Goal: Communication & Community: Answer question/provide support

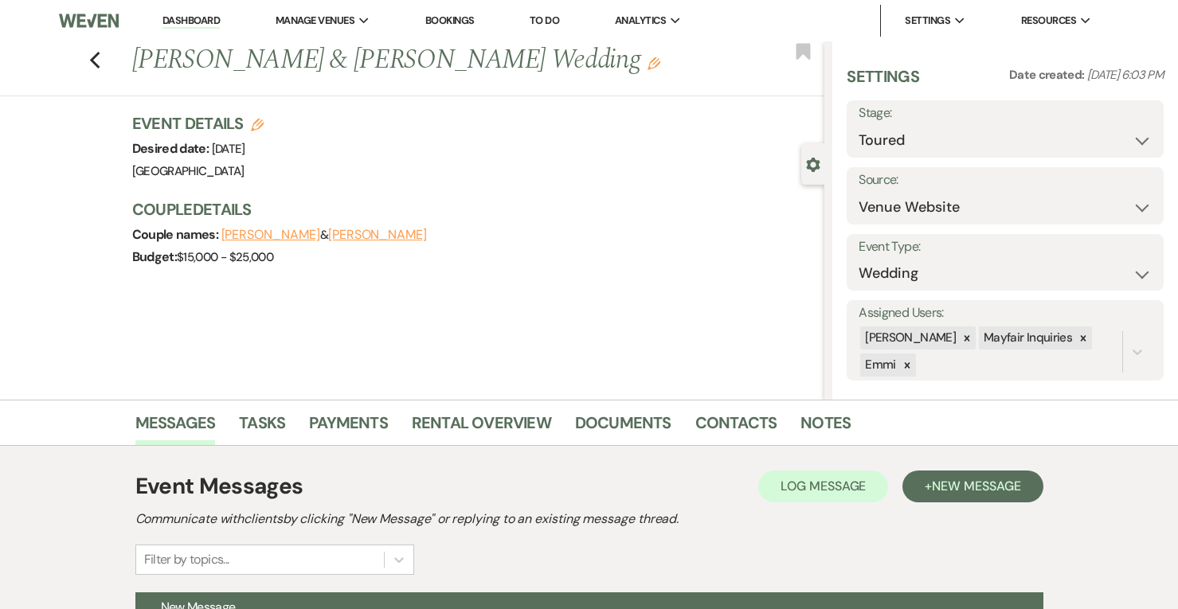
select select "5"
select select "797"
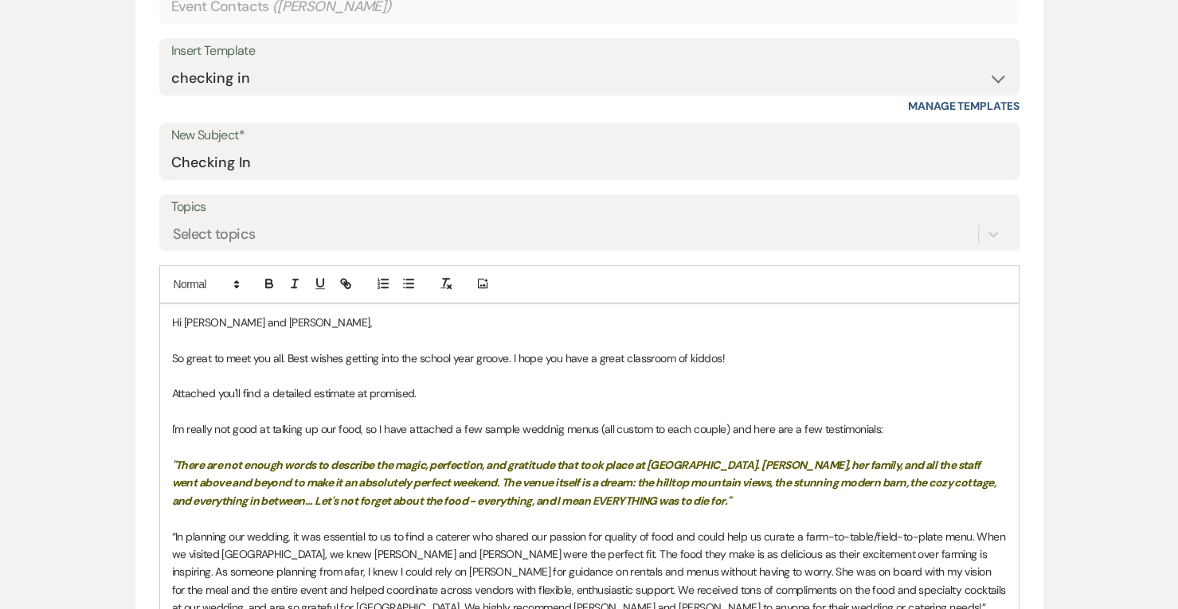
scroll to position [709, 0]
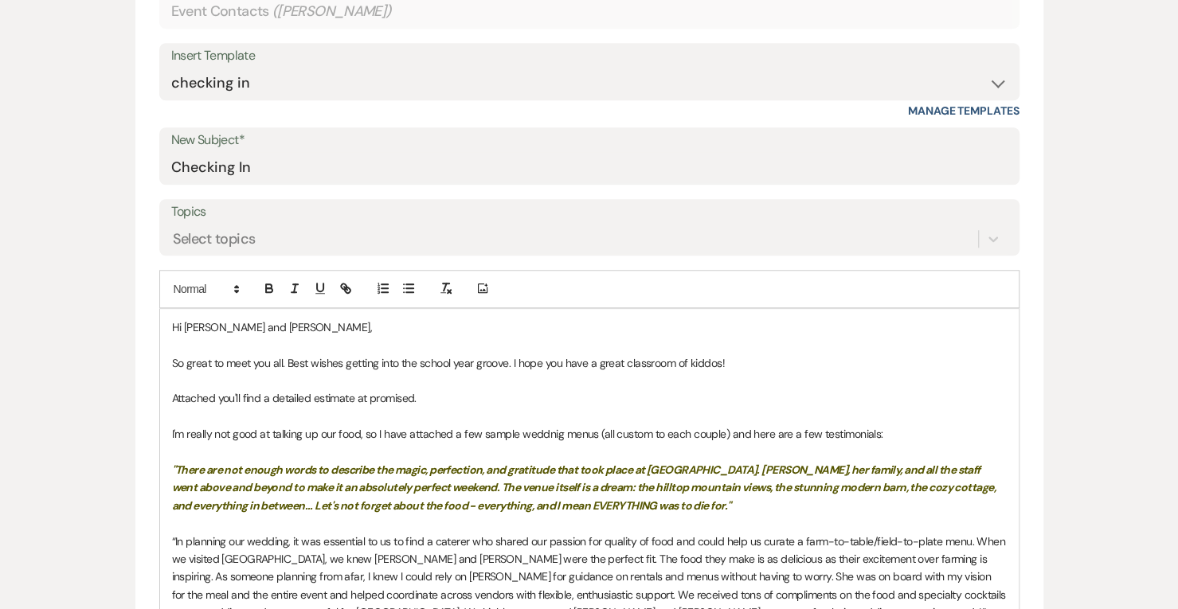
drag, startPoint x: 550, startPoint y: 404, endPoint x: 486, endPoint y: 405, distance: 63.7
click at [486, 405] on p "Attached you'll find a detailed estimate at promised." at bounding box center [589, 399] width 835 height 18
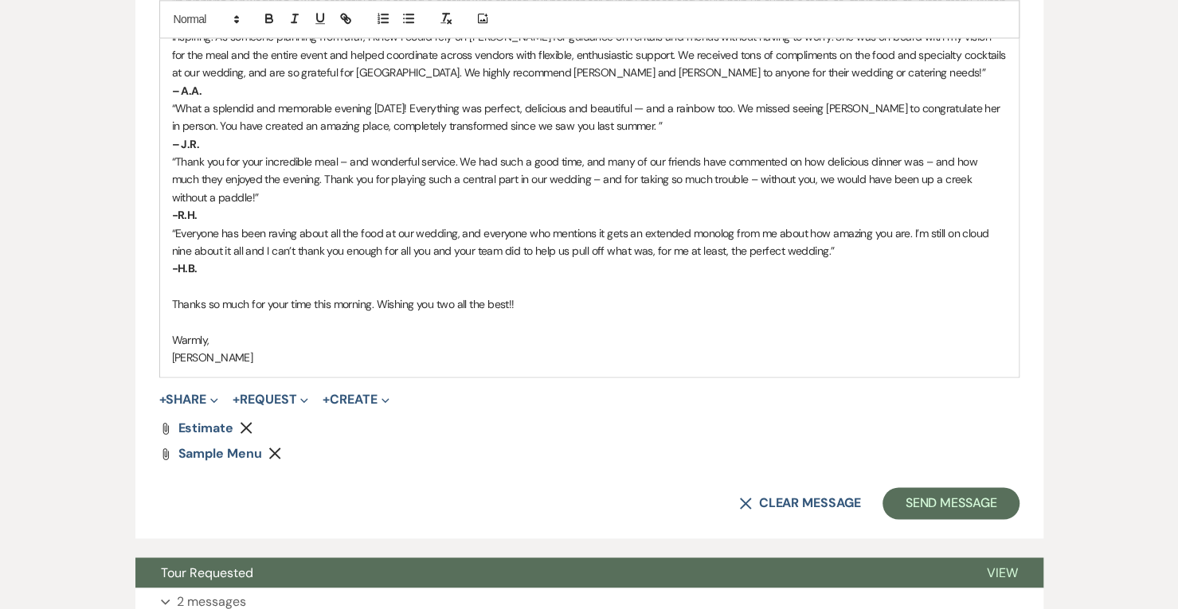
scroll to position [1379, 0]
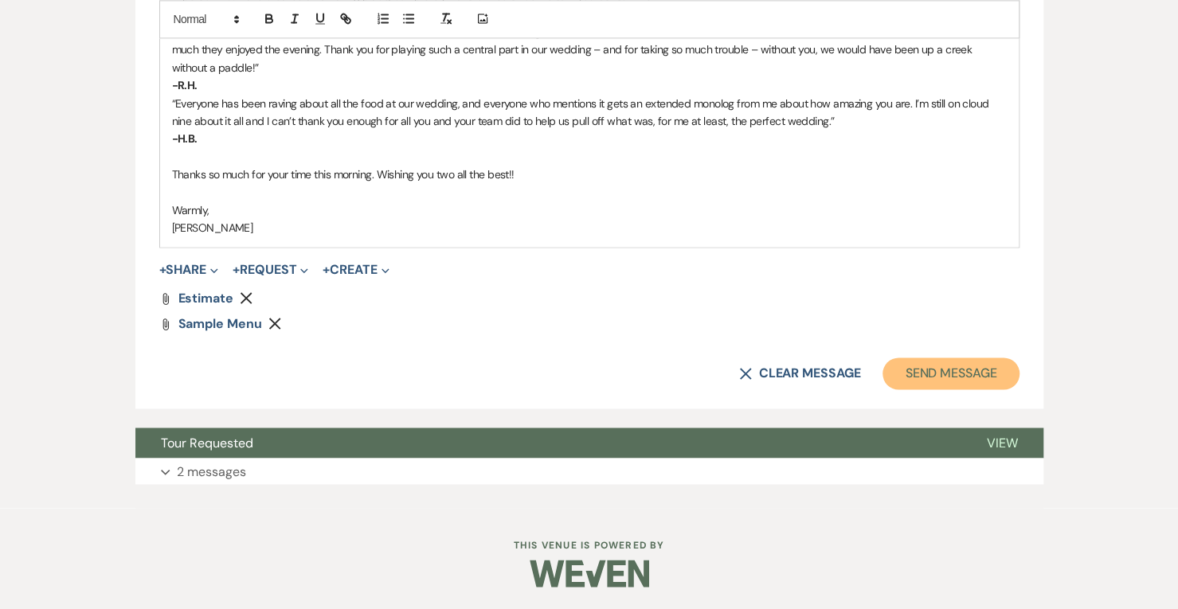
click at [939, 363] on button "Send Message" at bounding box center [951, 374] width 136 height 32
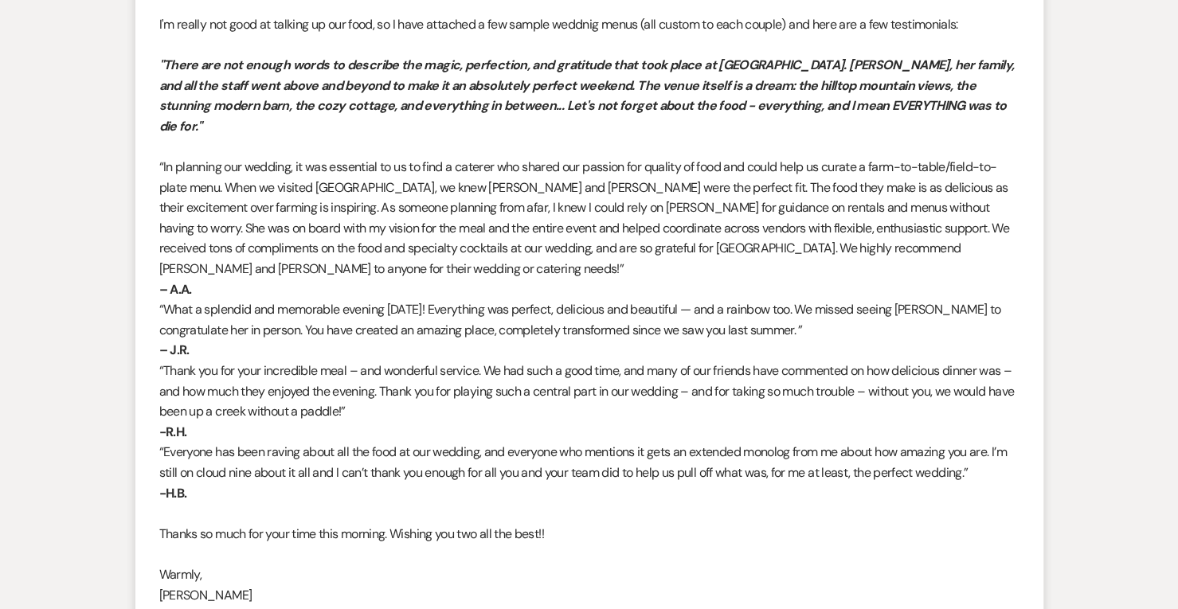
scroll to position [1107, 0]
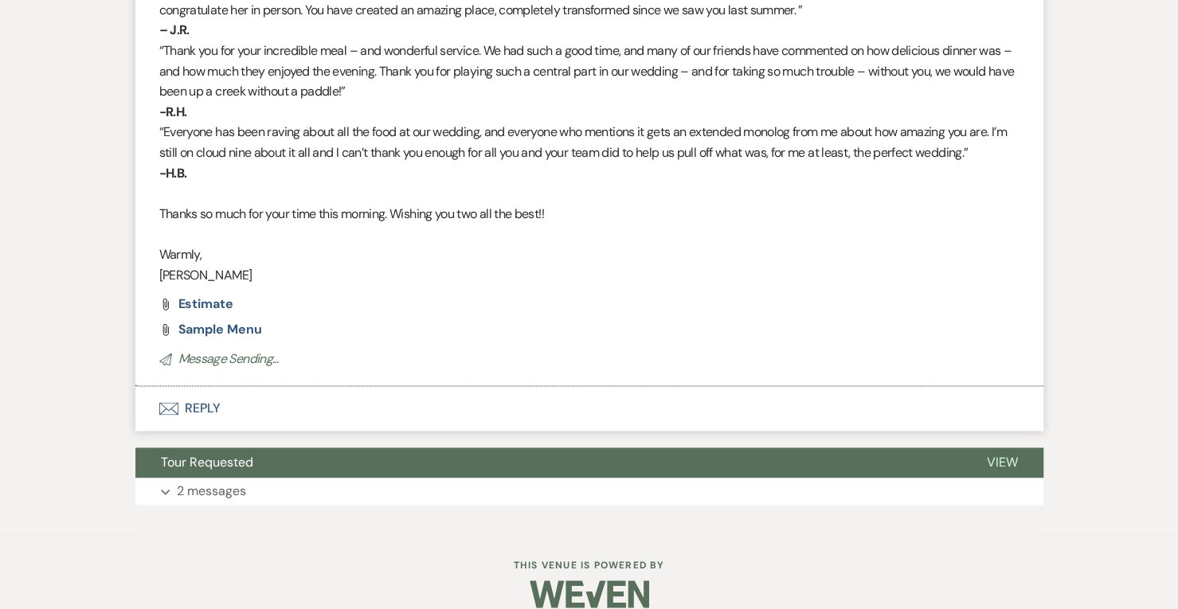
click at [204, 388] on button "Envelope Reply" at bounding box center [589, 408] width 908 height 45
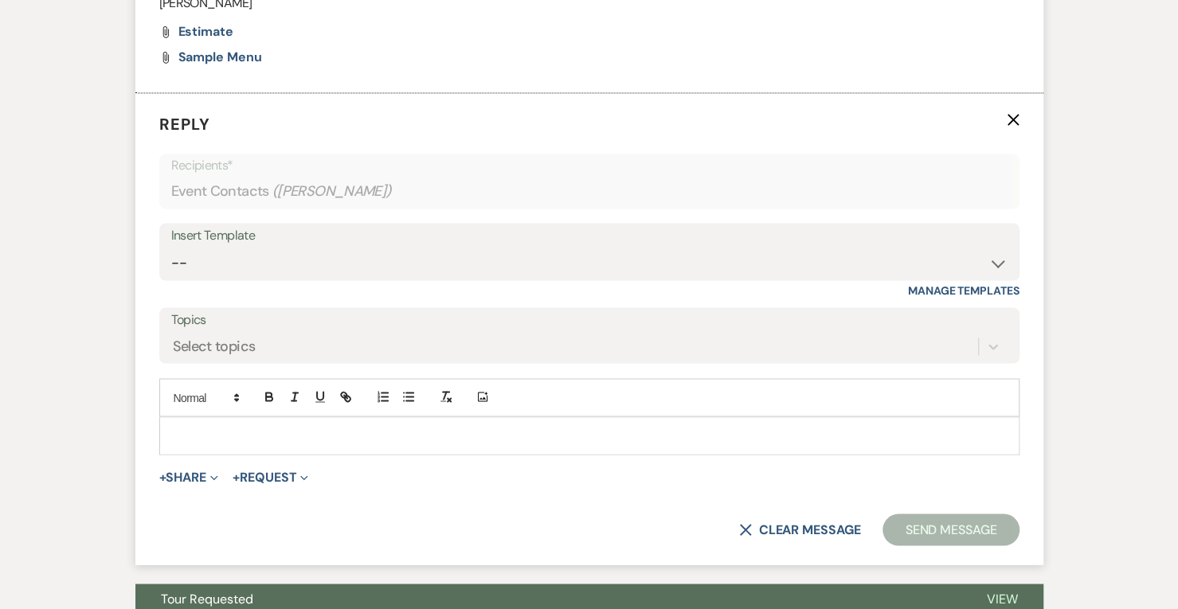
scroll to position [1383, 0]
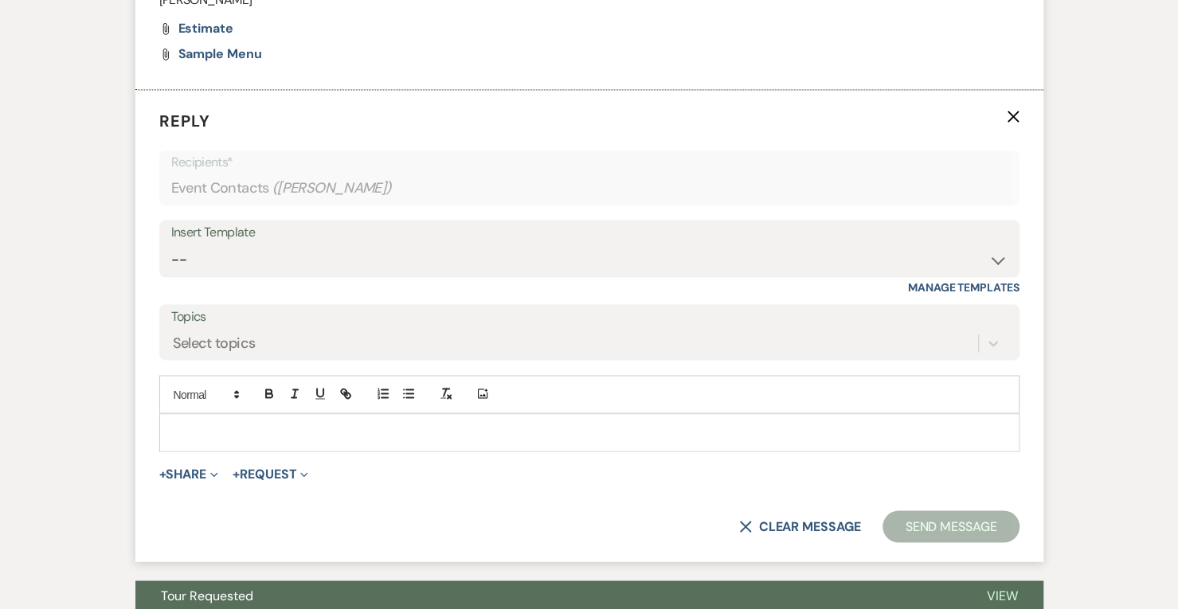
click at [237, 424] on p at bounding box center [589, 433] width 835 height 18
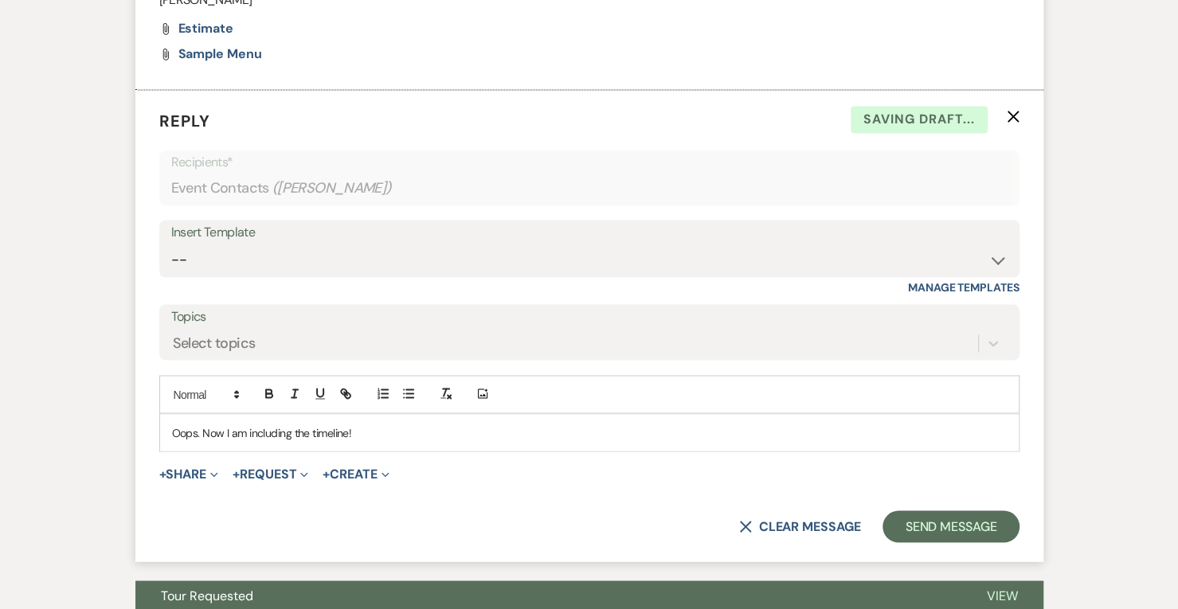
click at [211, 465] on span "Expand" at bounding box center [212, 473] width 12 height 17
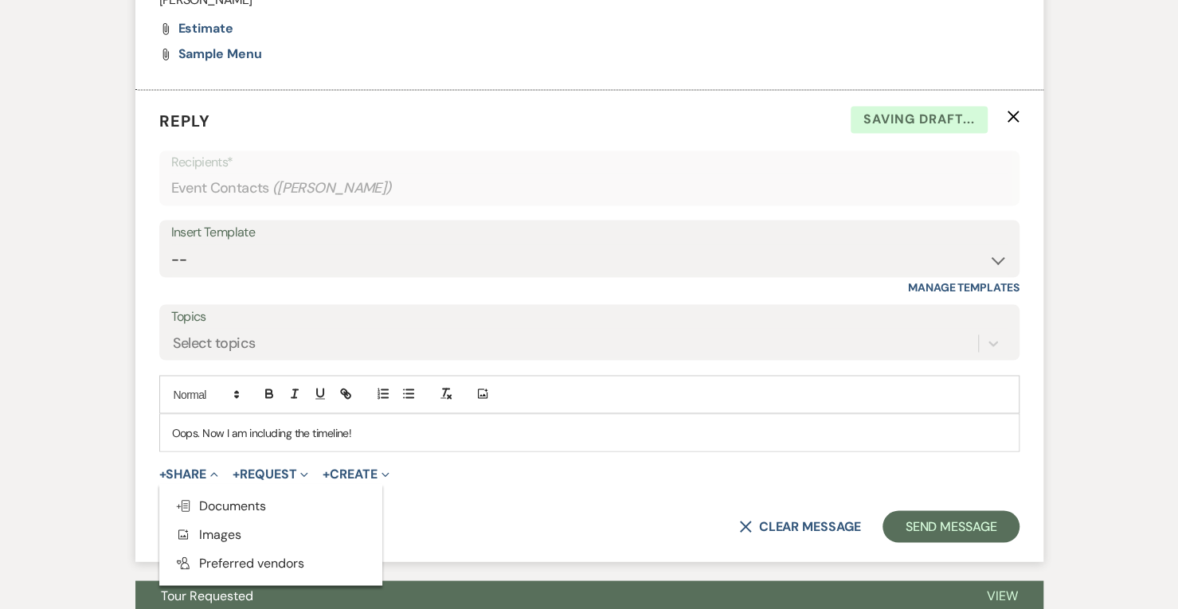
click at [284, 491] on button "Doc Upload Documents" at bounding box center [270, 505] width 223 height 29
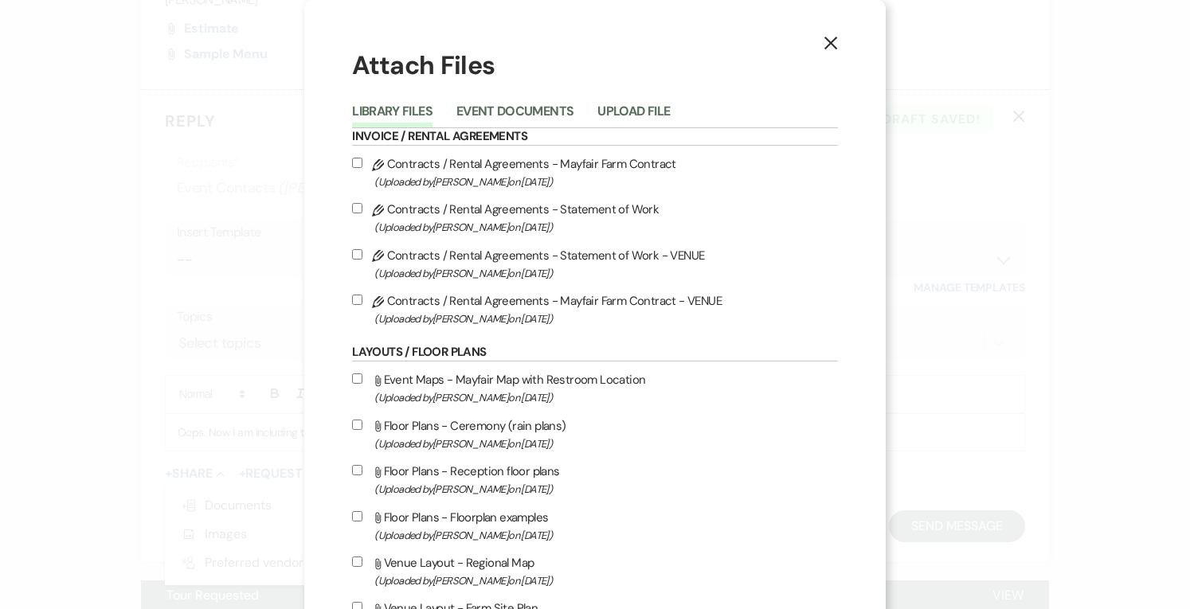
click at [642, 112] on button "Upload File" at bounding box center [633, 116] width 72 height 22
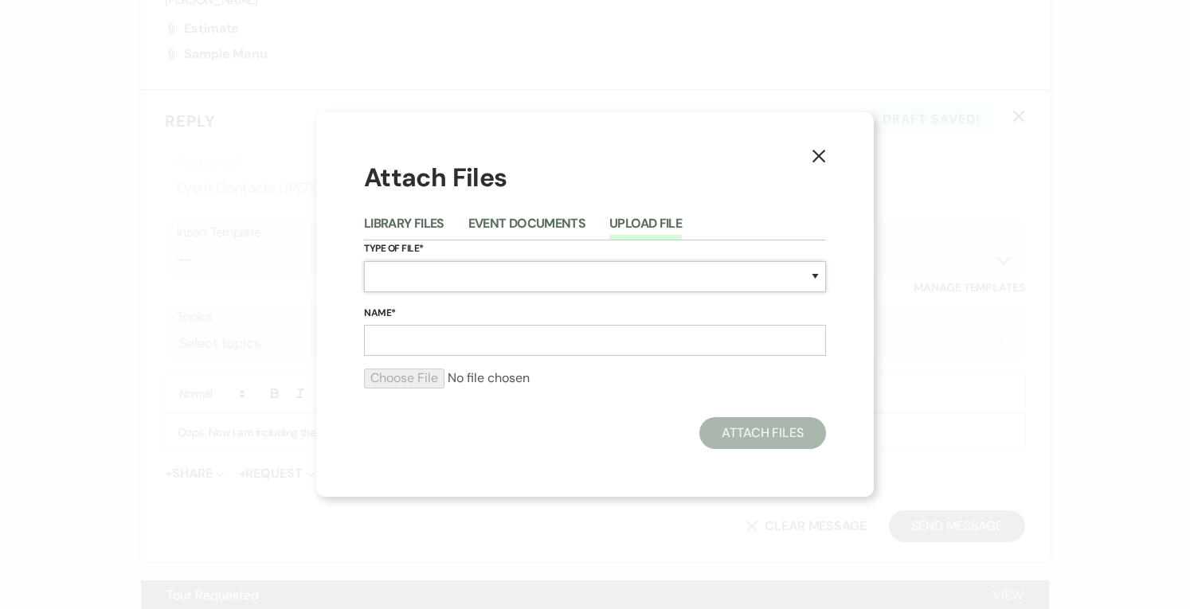
click at [413, 283] on select "Special Event Insurance Vendor Certificate of Insurance Contracts / Rental Agre…" at bounding box center [595, 276] width 462 height 31
select select "30"
click at [364, 261] on select "Special Event Insurance Vendor Certificate of Insurance Contracts / Rental Agre…" at bounding box center [595, 276] width 462 height 31
click at [401, 354] on input "Name*" at bounding box center [595, 340] width 462 height 31
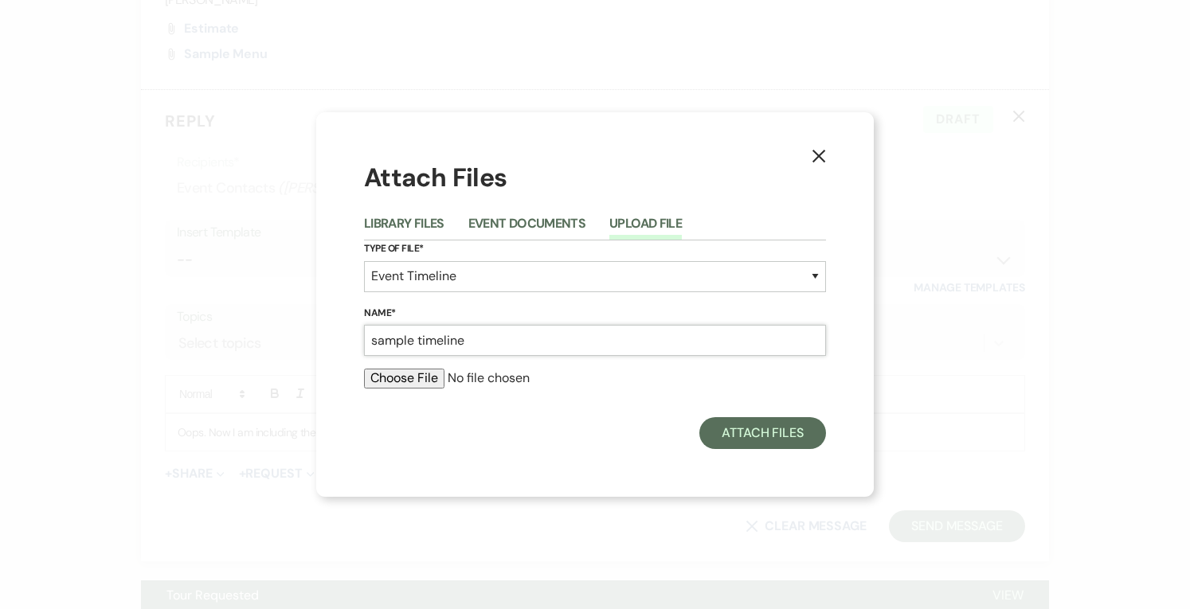
type input "sample timeline"
click at [410, 381] on input "file" at bounding box center [595, 378] width 462 height 19
type input "C:\fakepath\sample october timeline.pdf"
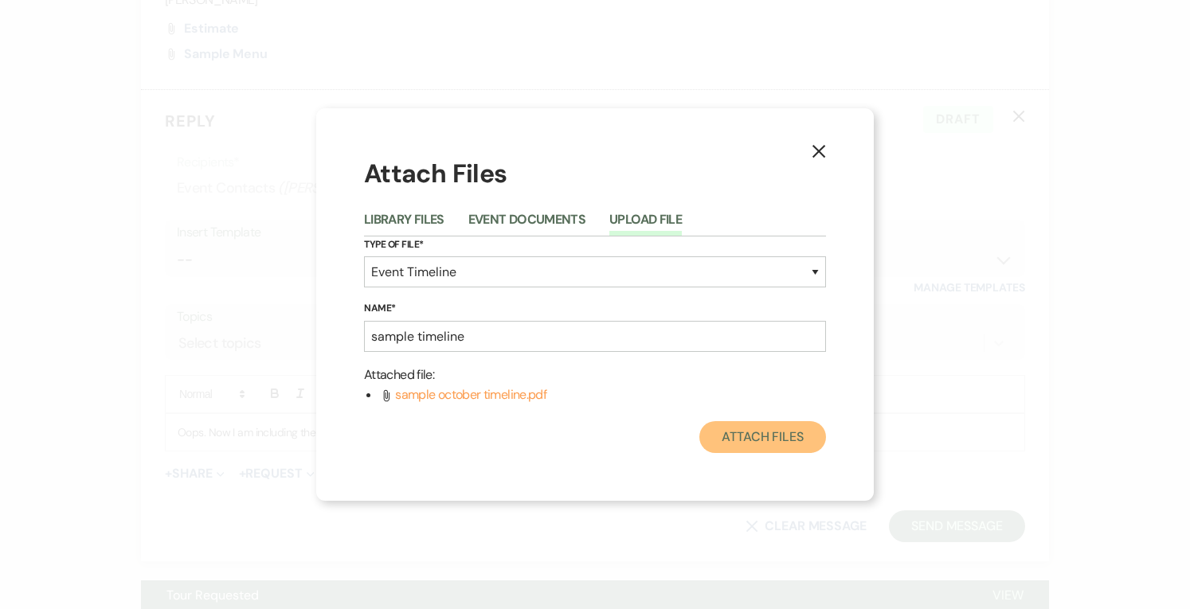
click at [774, 445] on button "Attach Files" at bounding box center [762, 437] width 127 height 32
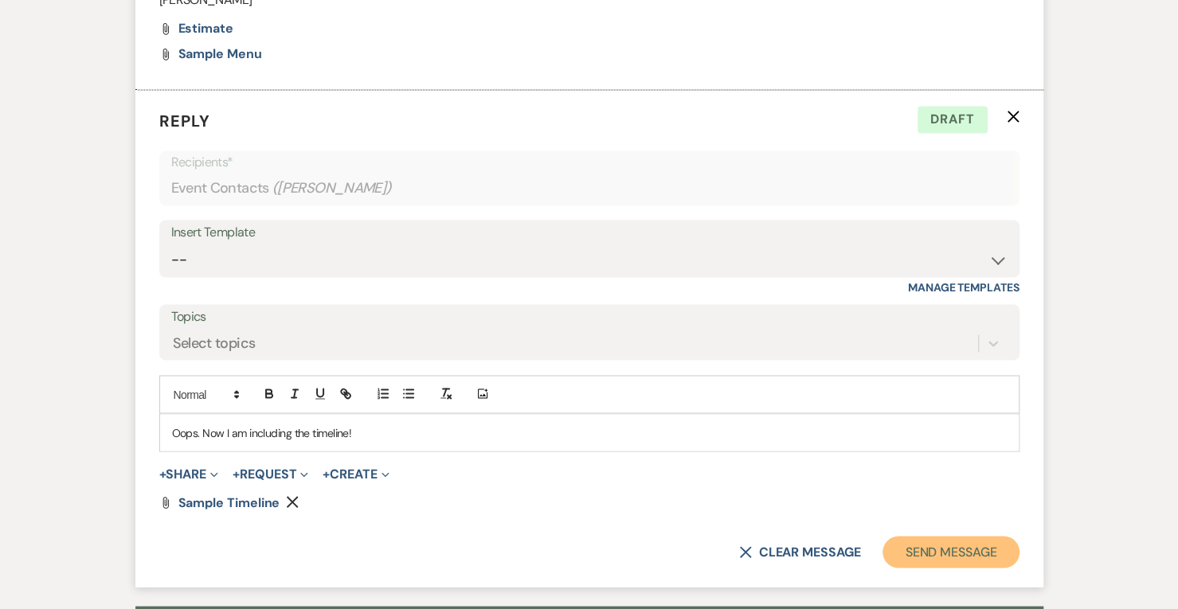
click at [952, 536] on button "Send Message" at bounding box center [951, 552] width 136 height 32
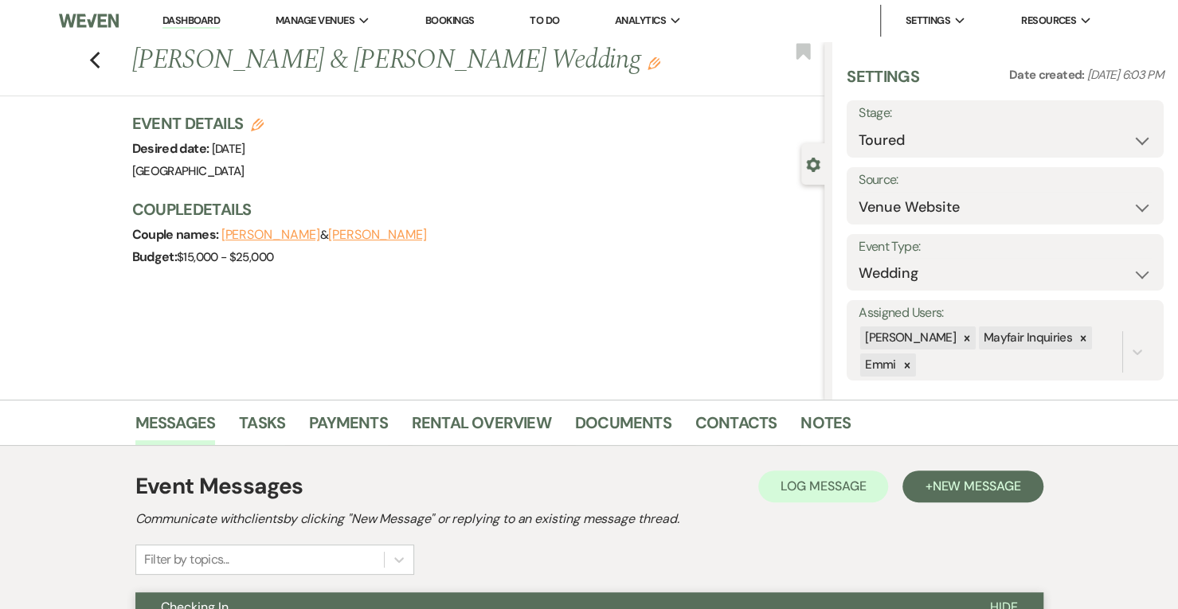
scroll to position [90, 0]
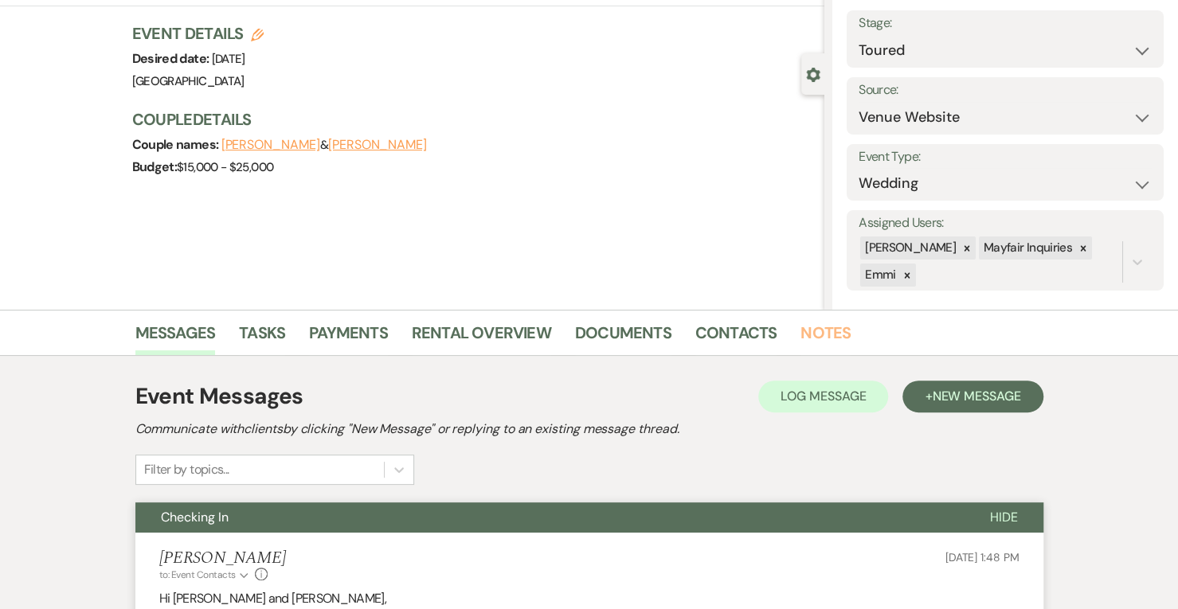
click at [827, 324] on link "Notes" at bounding box center [826, 337] width 50 height 35
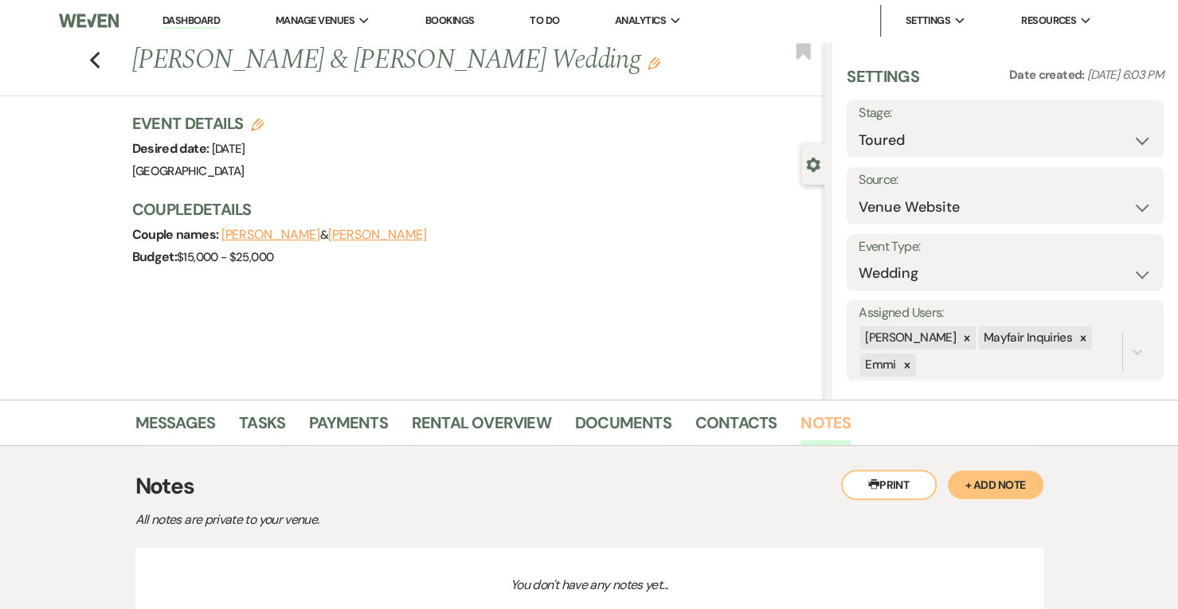
scroll to position [131, 0]
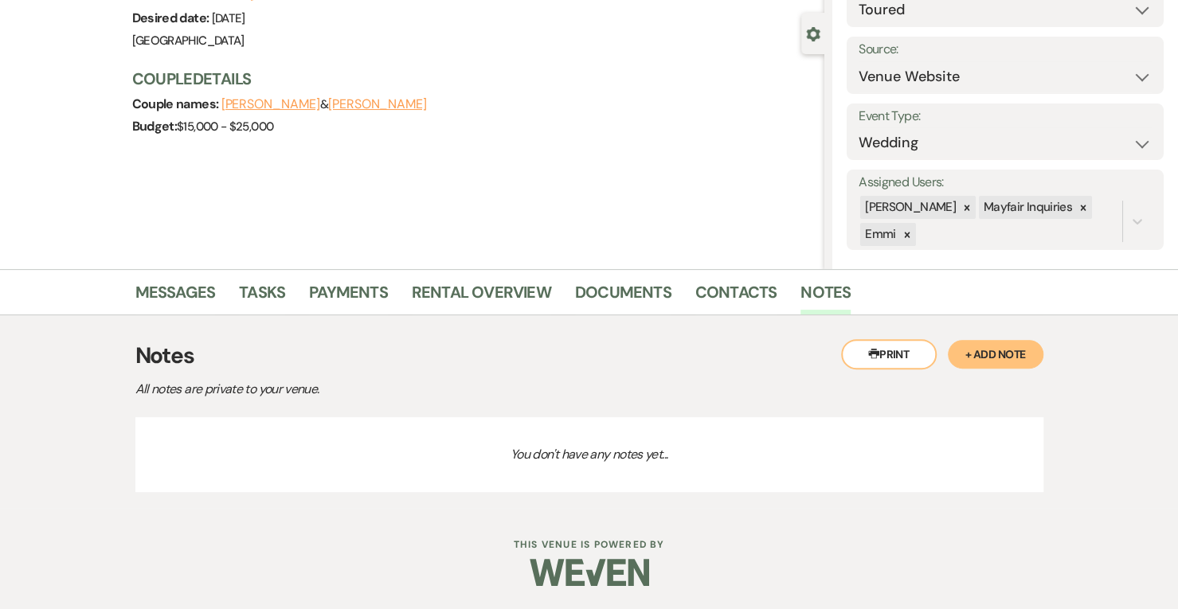
click at [1018, 350] on button "+ Add Note" at bounding box center [996, 354] width 96 height 29
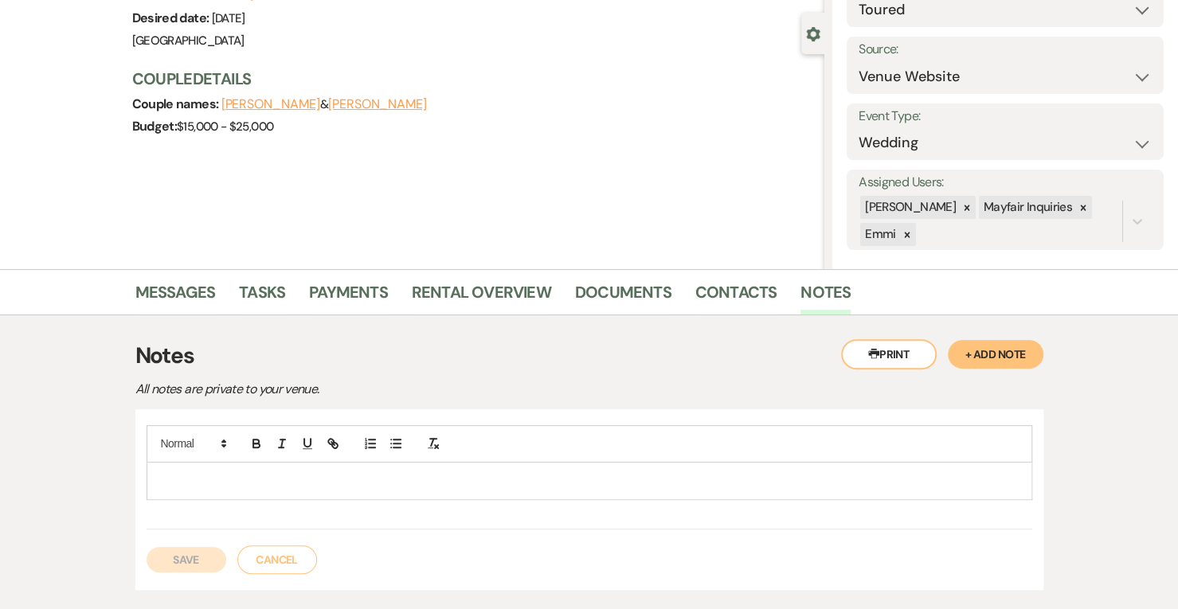
click at [393, 474] on p at bounding box center [589, 481] width 860 height 18
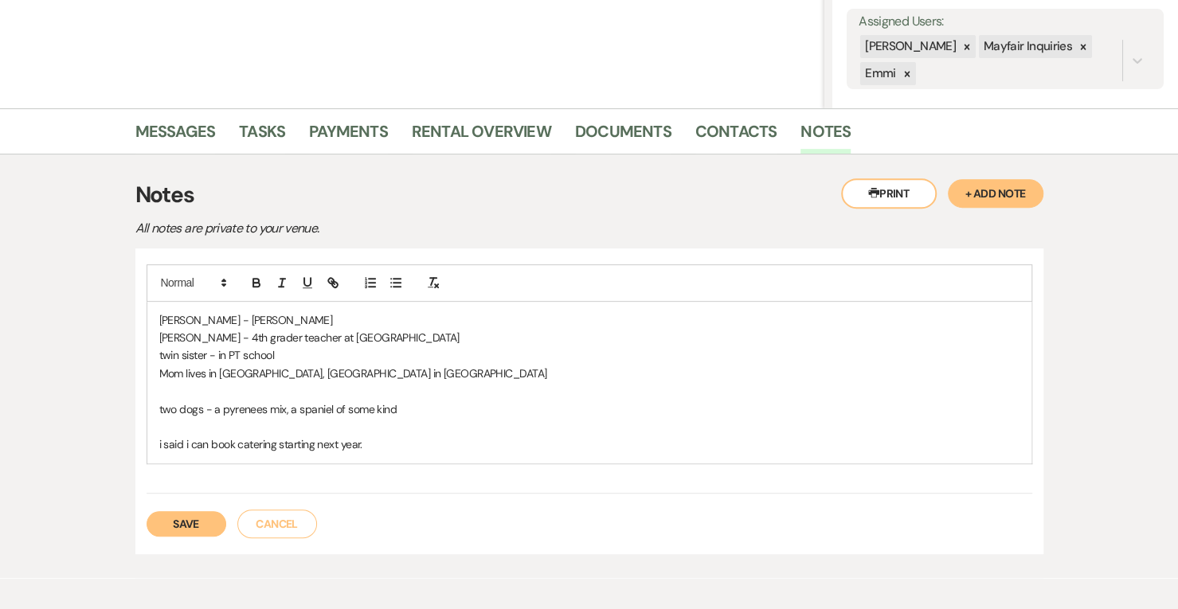
scroll to position [292, 0]
click at [208, 520] on button "Save" at bounding box center [187, 523] width 80 height 25
click at [147, 511] on button "Save" at bounding box center [187, 523] width 80 height 25
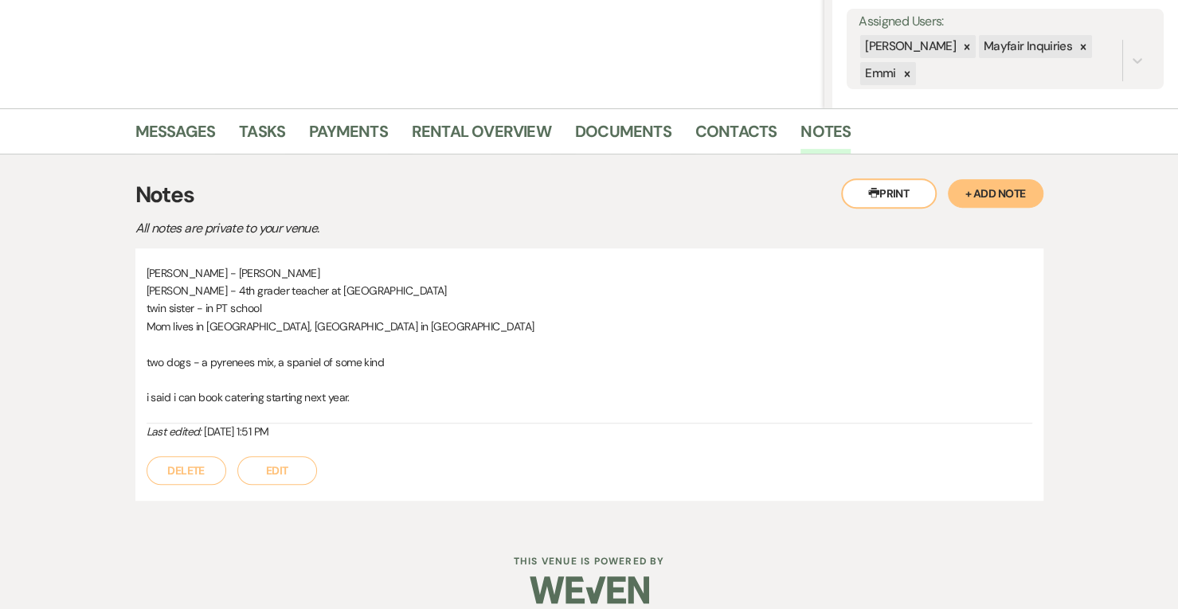
scroll to position [0, 0]
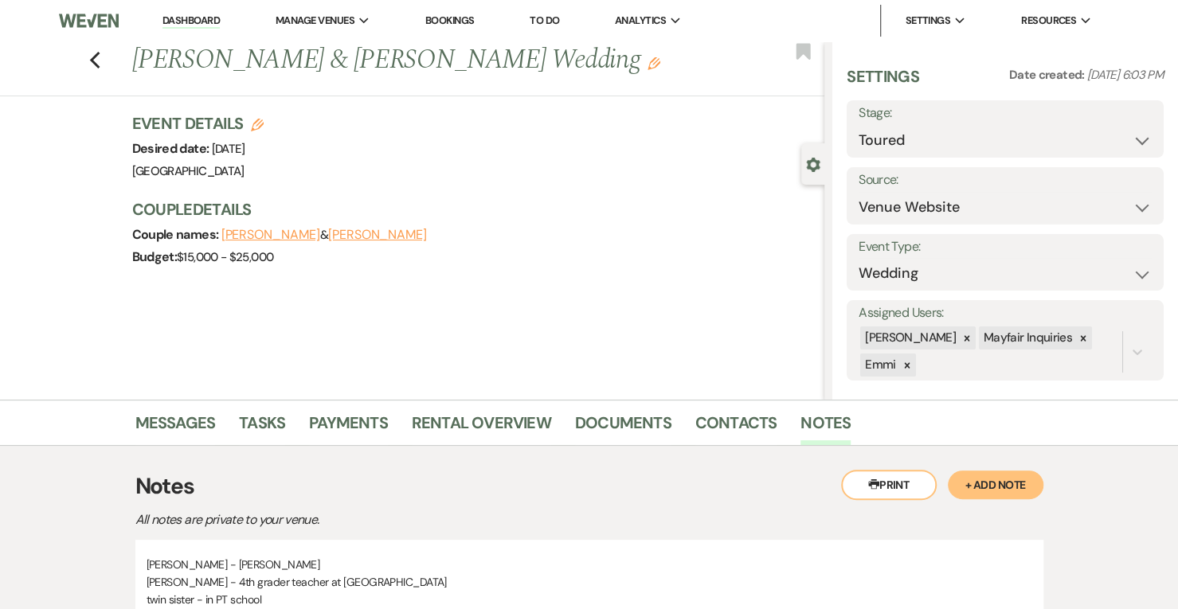
click at [97, 60] on use "button" at bounding box center [94, 61] width 10 height 18
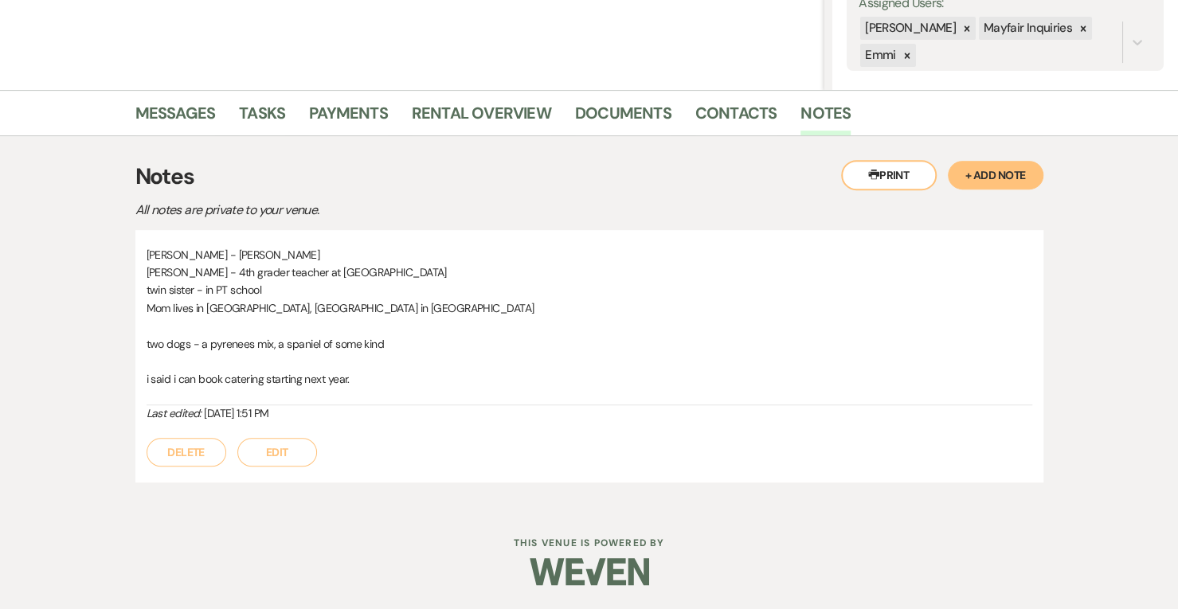
select select "2"
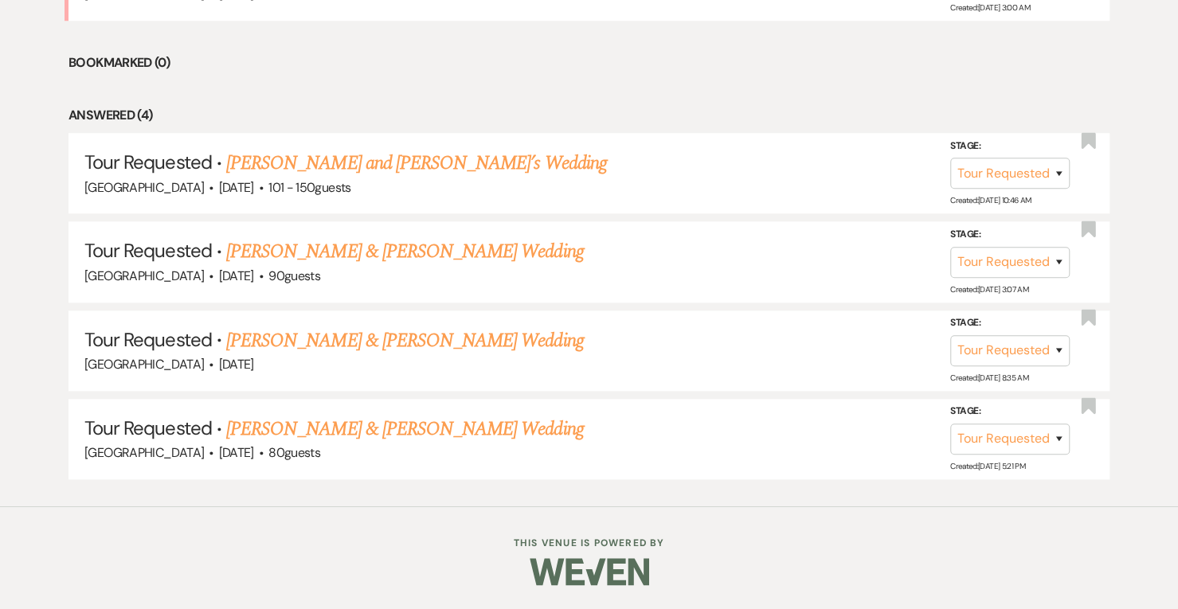
scroll to position [765, 0]
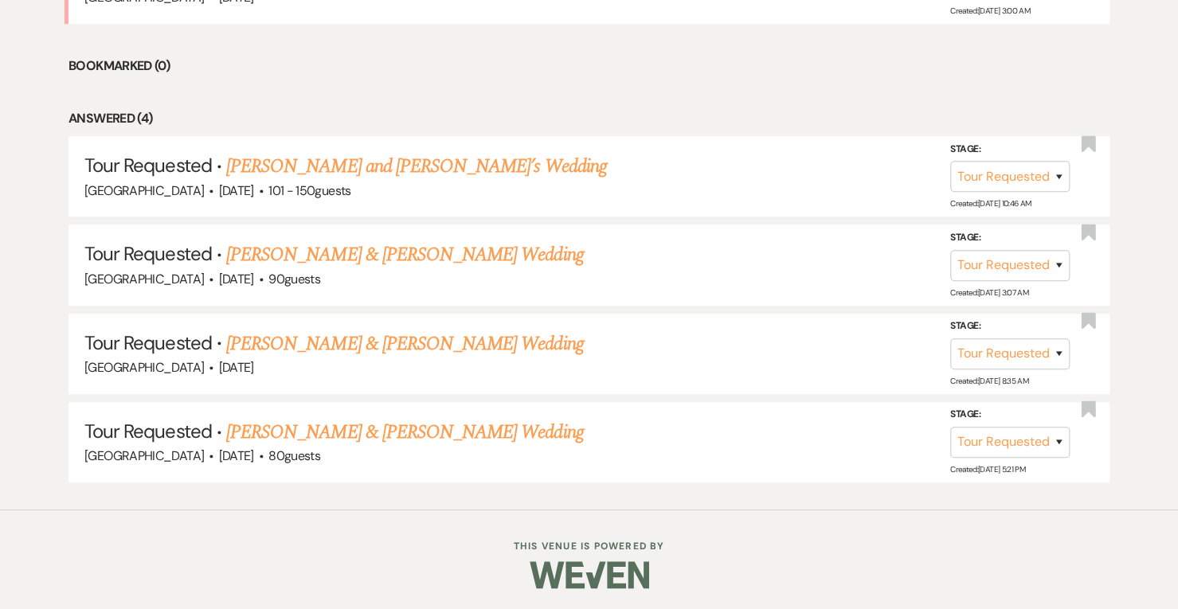
click at [317, 162] on link "[PERSON_NAME] and [PERSON_NAME]’s Wedding" at bounding box center [416, 166] width 381 height 29
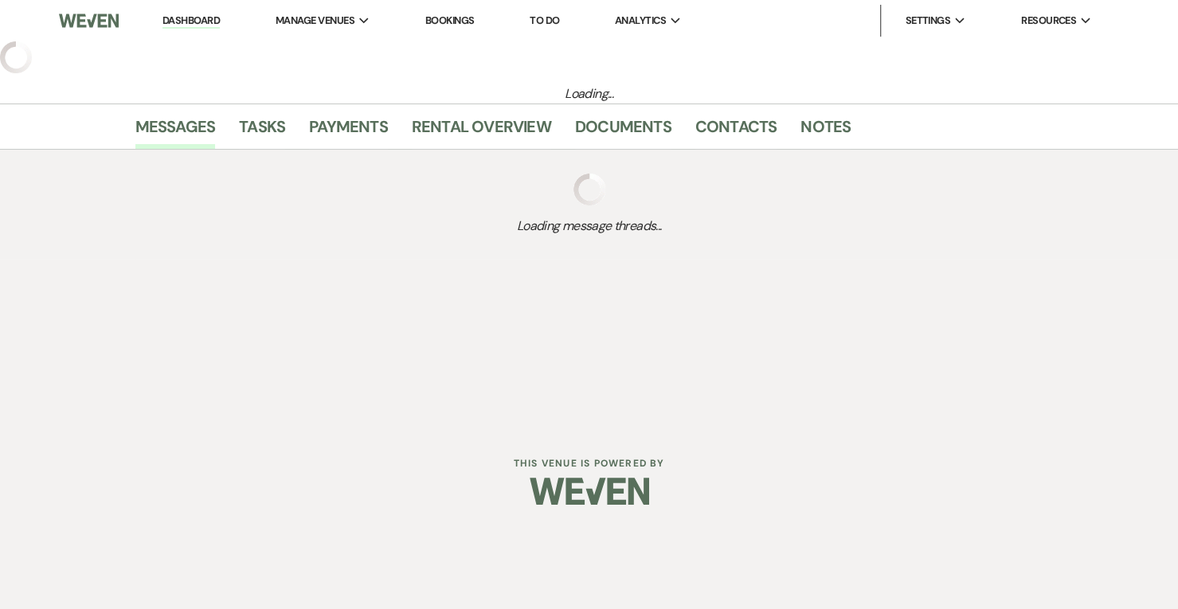
select select "2"
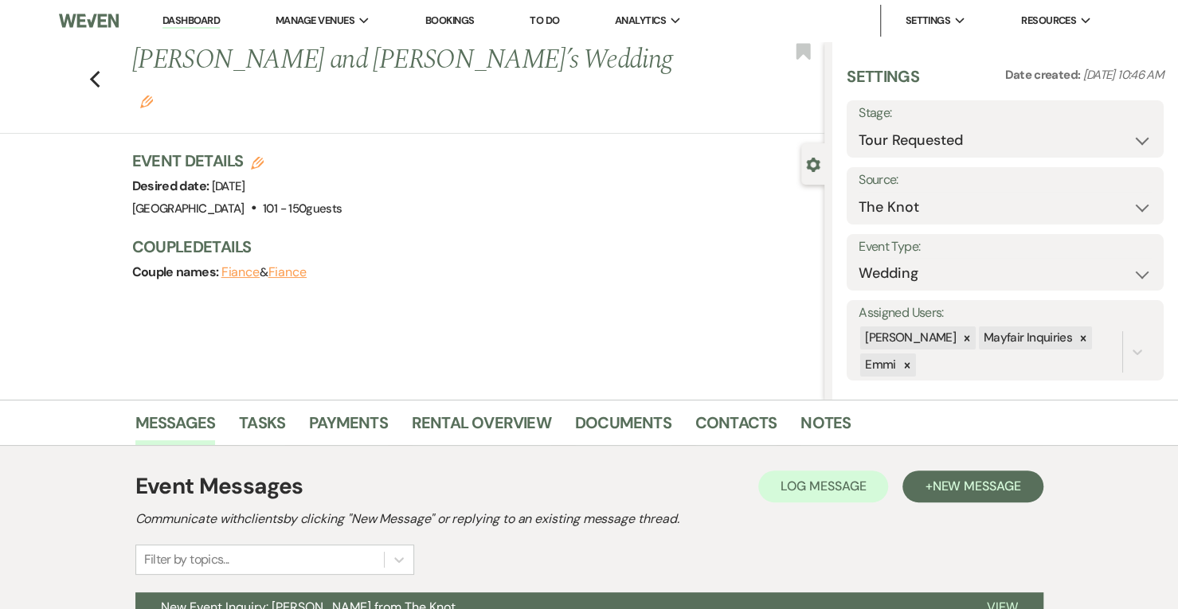
scroll to position [166, 0]
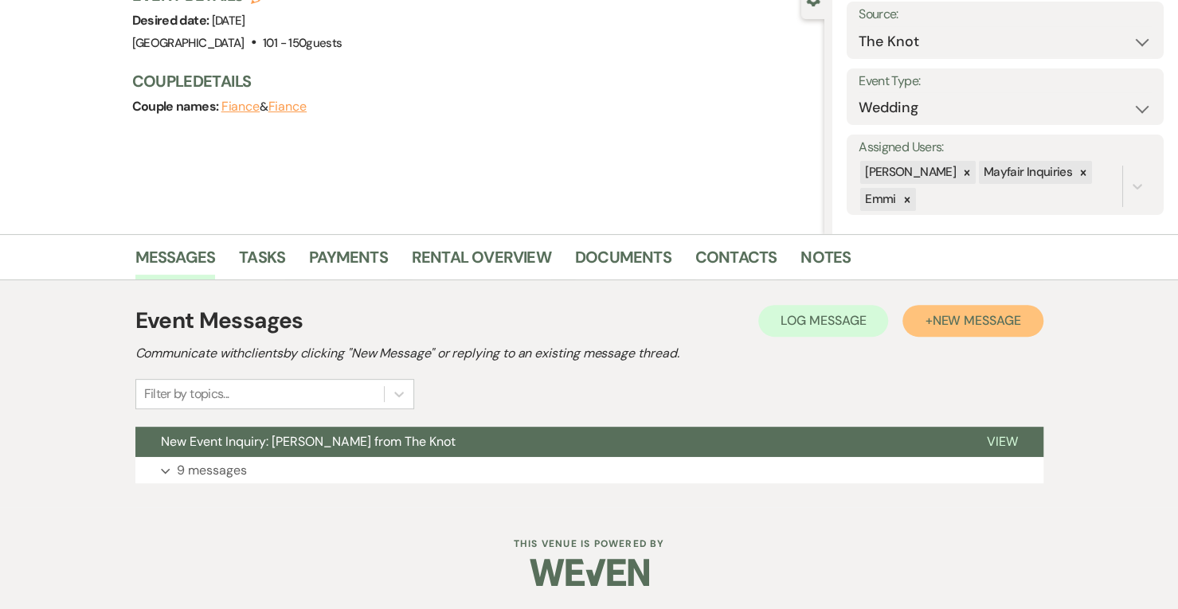
click at [961, 323] on span "New Message" at bounding box center [976, 320] width 88 height 17
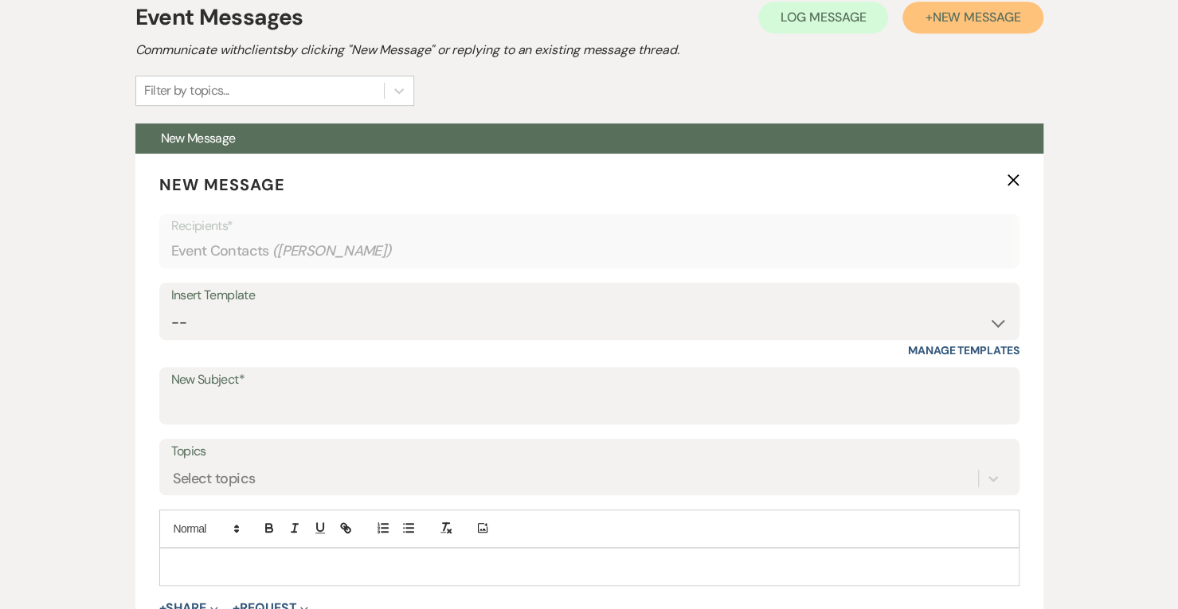
scroll to position [470, 0]
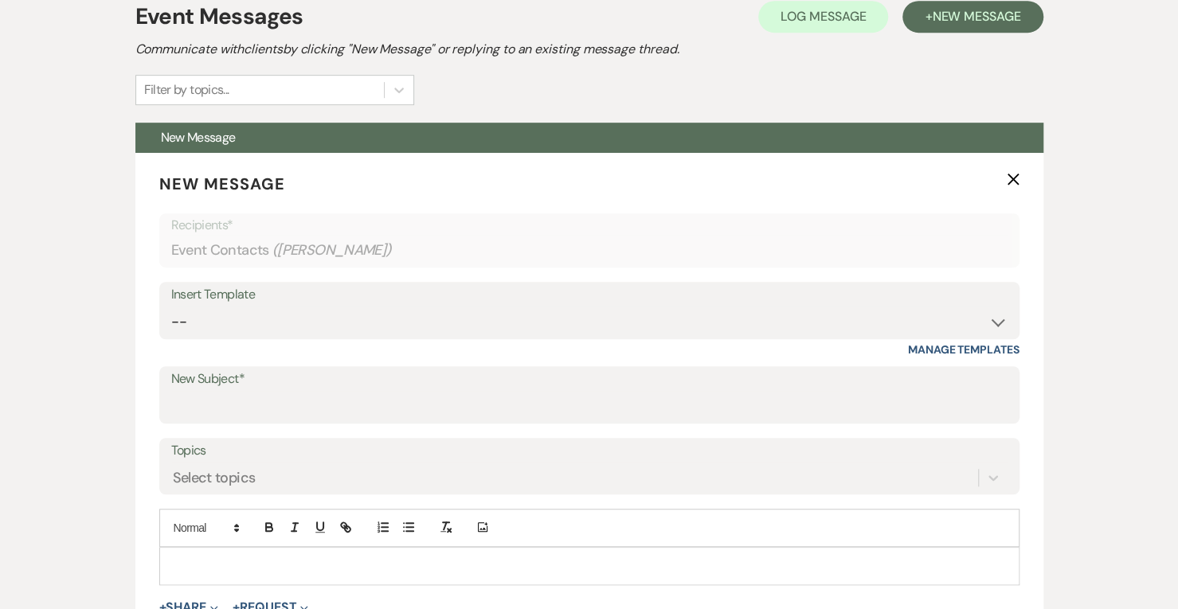
click at [238, 386] on label "New Subject*" at bounding box center [589, 379] width 836 height 23
click at [238, 391] on input "New Subject*" at bounding box center [589, 406] width 836 height 31
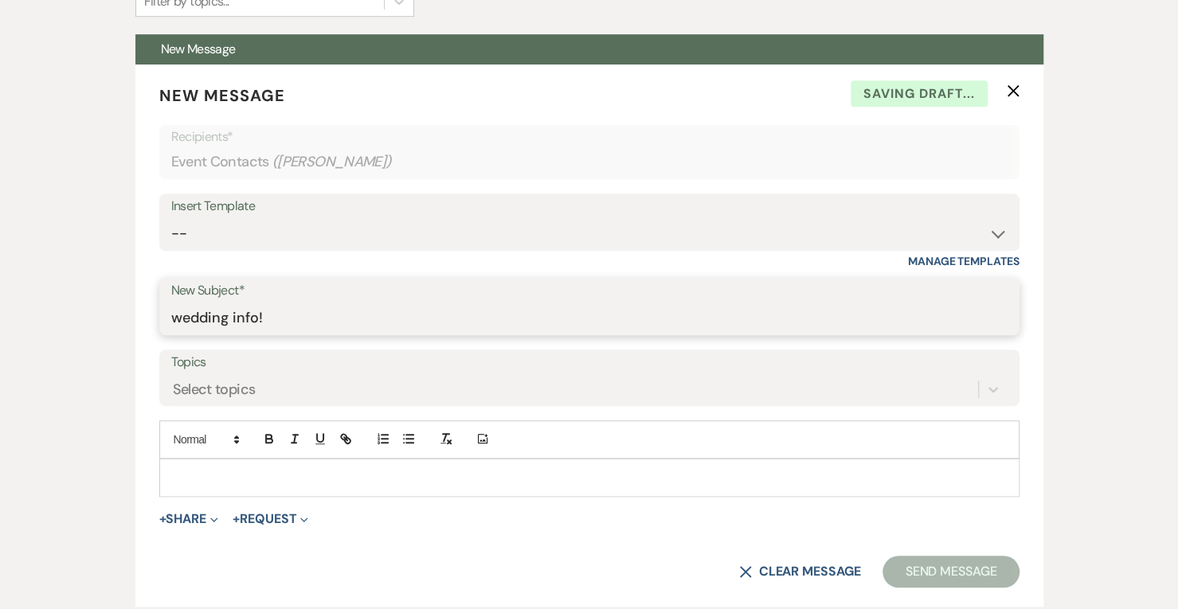
scroll to position [559, 0]
type input "wedding info!"
click at [211, 468] on p at bounding box center [589, 477] width 835 height 18
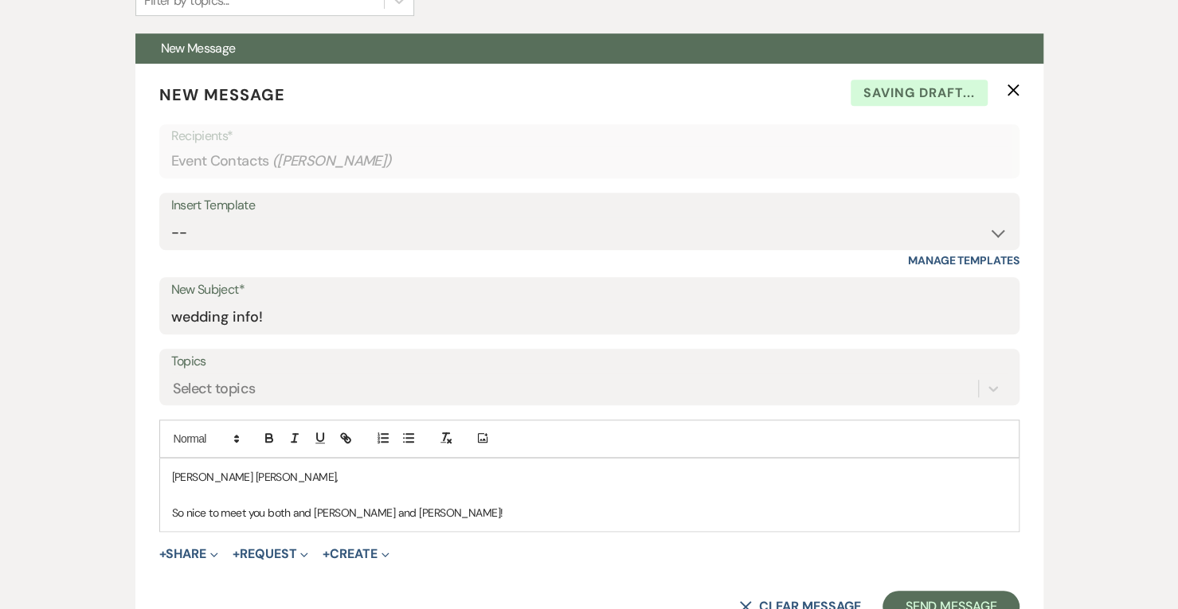
click at [209, 482] on p "[PERSON_NAME] [PERSON_NAME]," at bounding box center [589, 477] width 835 height 18
click at [503, 496] on p at bounding box center [589, 495] width 835 height 18
click at [448, 511] on p "So nice to meet you both and [PERSON_NAME] and [PERSON_NAME]!" at bounding box center [589, 513] width 835 height 18
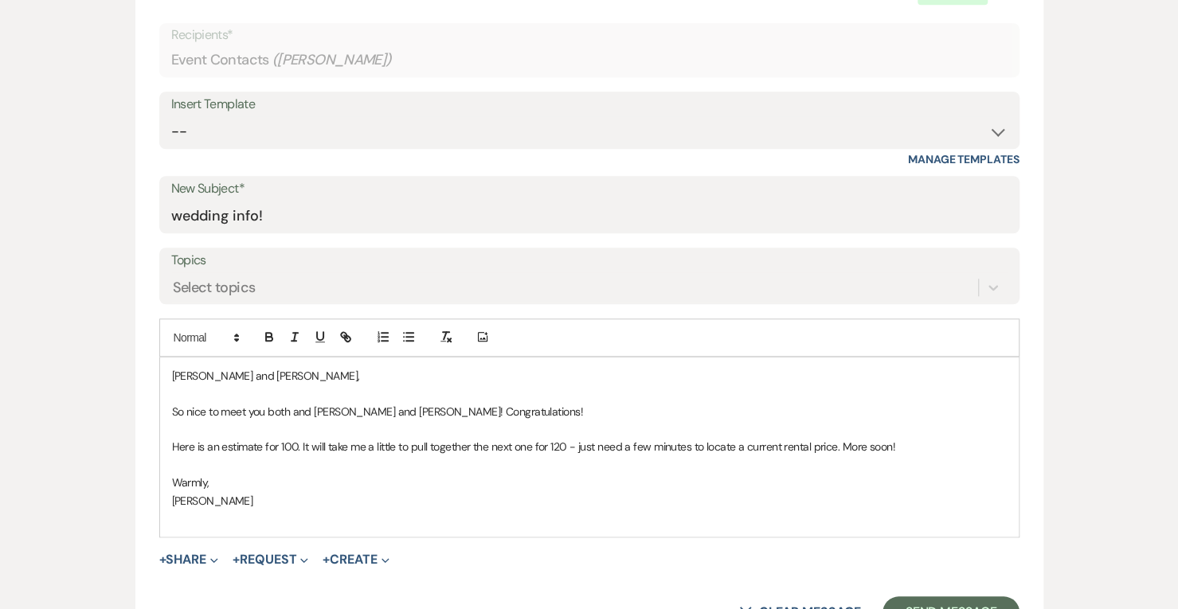
scroll to position [661, 0]
click at [213, 550] on span "Expand" at bounding box center [212, 558] width 12 height 17
click at [234, 583] on span "Doc Upload Documents" at bounding box center [220, 590] width 91 height 17
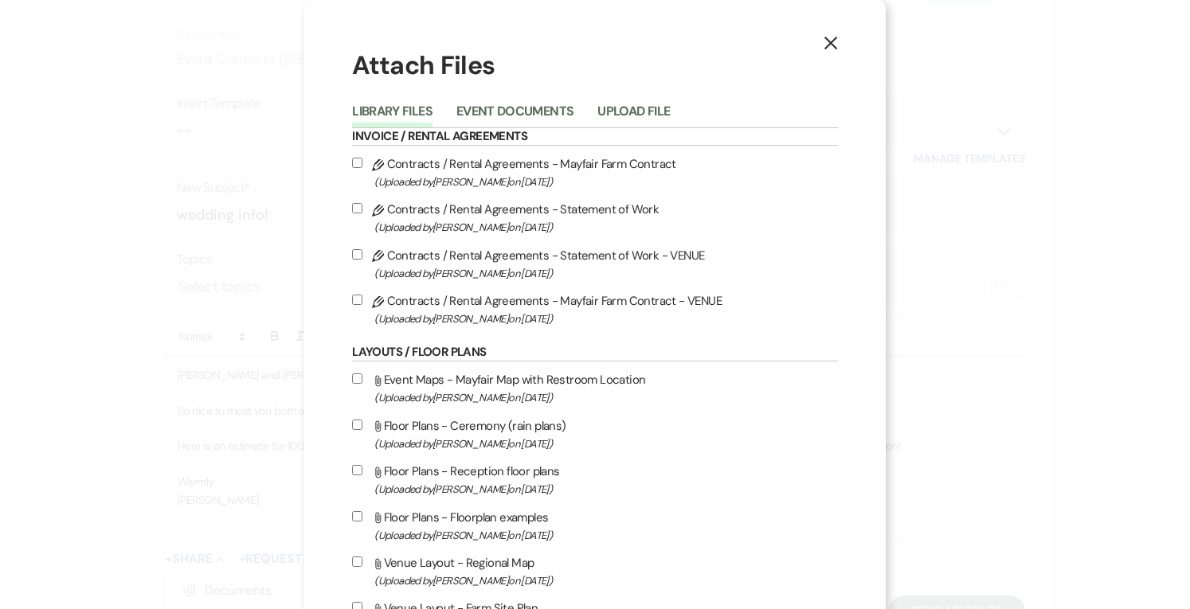
click at [667, 123] on button "Upload File" at bounding box center [633, 116] width 72 height 22
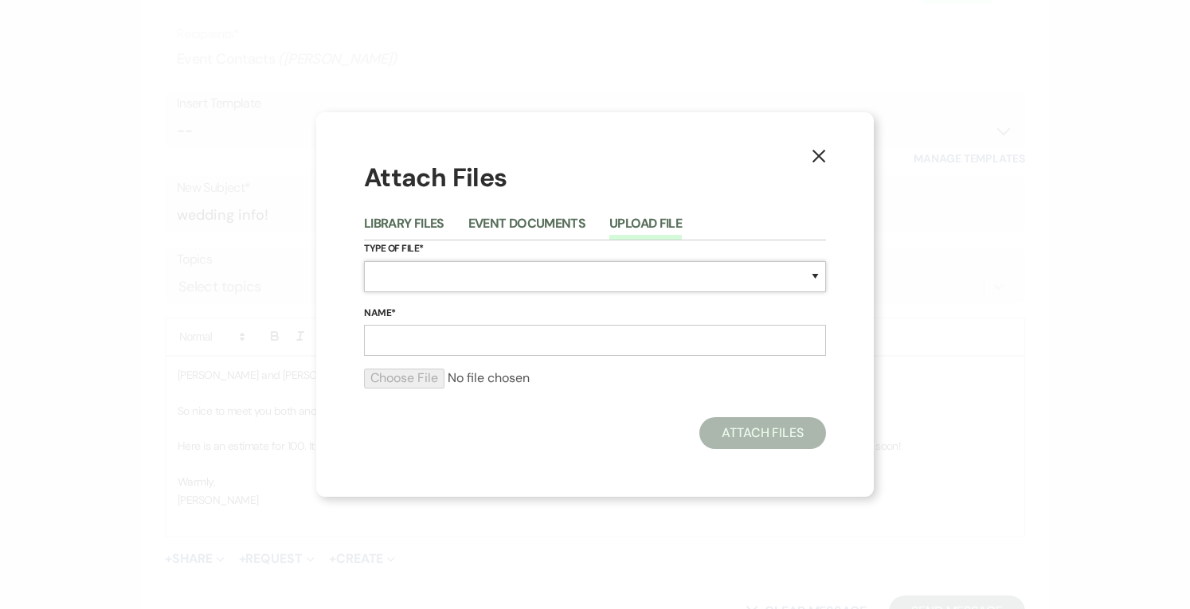
click at [486, 276] on select "Special Event Insurance Vendor Certificate of Insurance Contracts / Rental Agre…" at bounding box center [595, 276] width 462 height 31
select select "8"
click at [364, 261] on select "Special Event Insurance Vendor Certificate of Insurance Contracts / Rental Agre…" at bounding box center [595, 276] width 462 height 31
click at [543, 347] on input "Name*" at bounding box center [595, 340] width 462 height 31
type input "Estimate for 100"
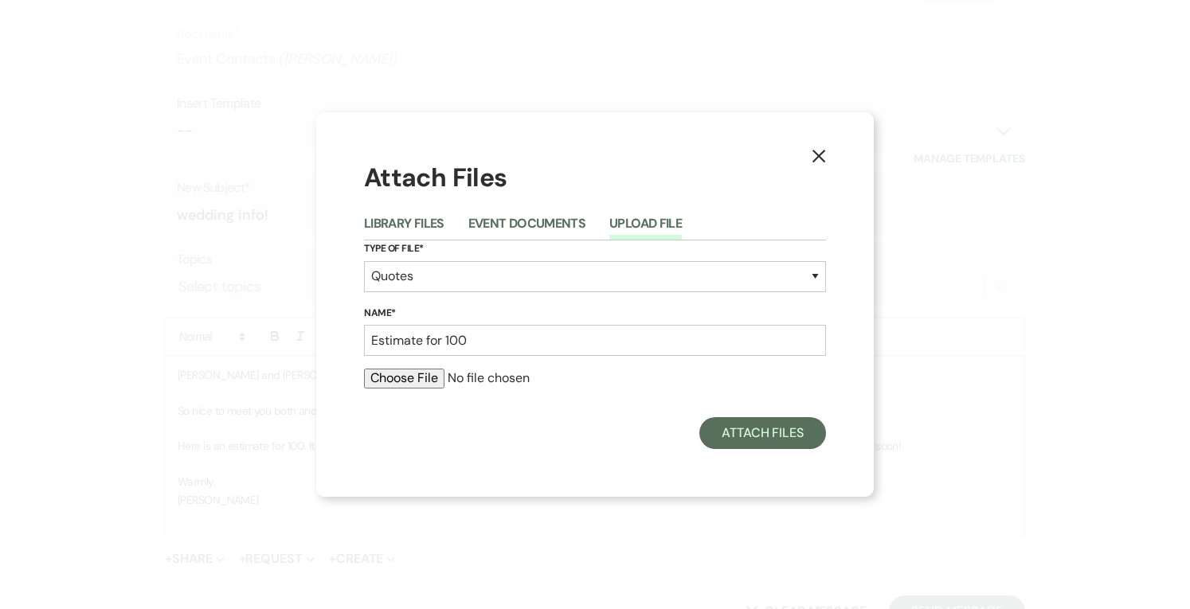
click at [414, 393] on div at bounding box center [595, 385] width 462 height 32
click at [404, 381] on input "file" at bounding box center [595, 378] width 462 height 19
type input "C:\fakepath\Estimate 1023.pdf"
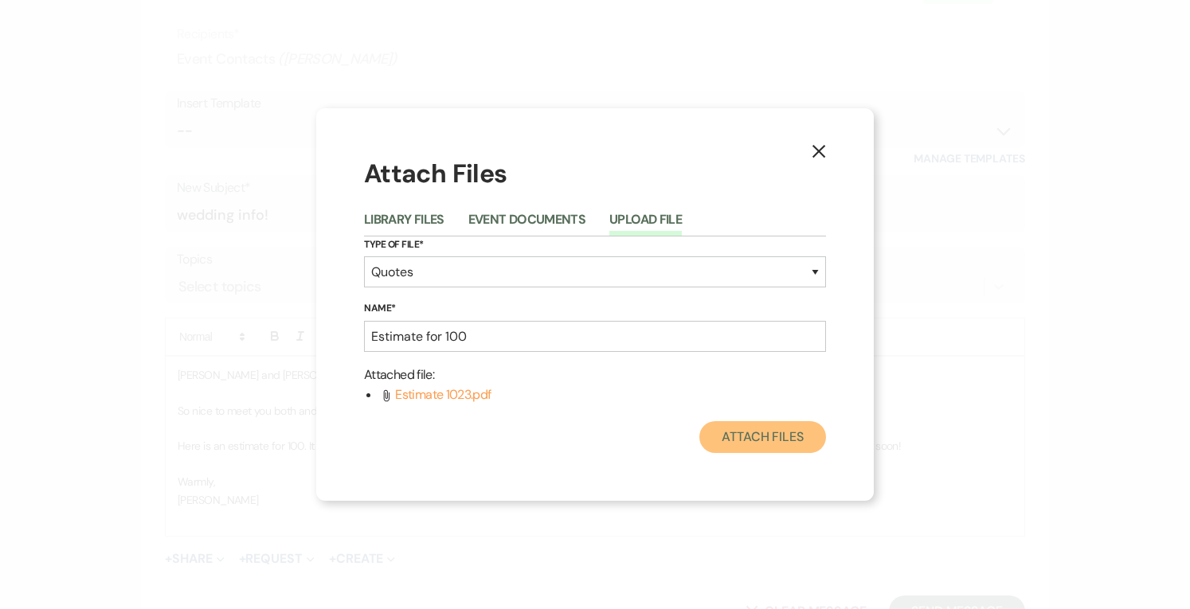
click at [767, 436] on button "Attach Files" at bounding box center [762, 437] width 127 height 32
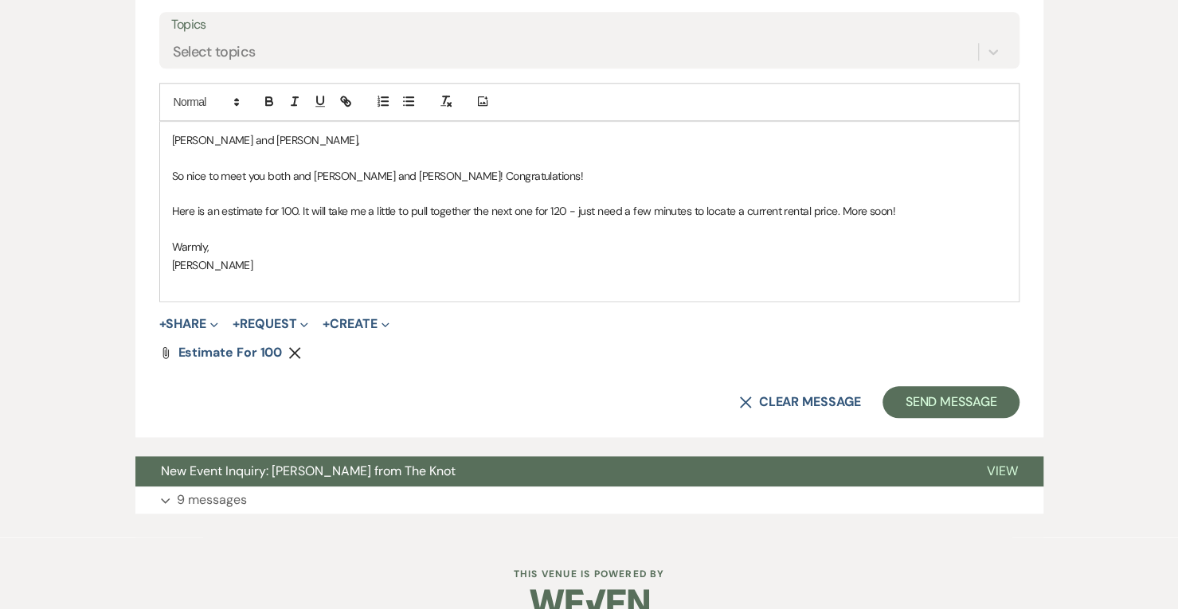
scroll to position [897, 0]
click at [991, 405] on button "Send Message" at bounding box center [951, 402] width 136 height 32
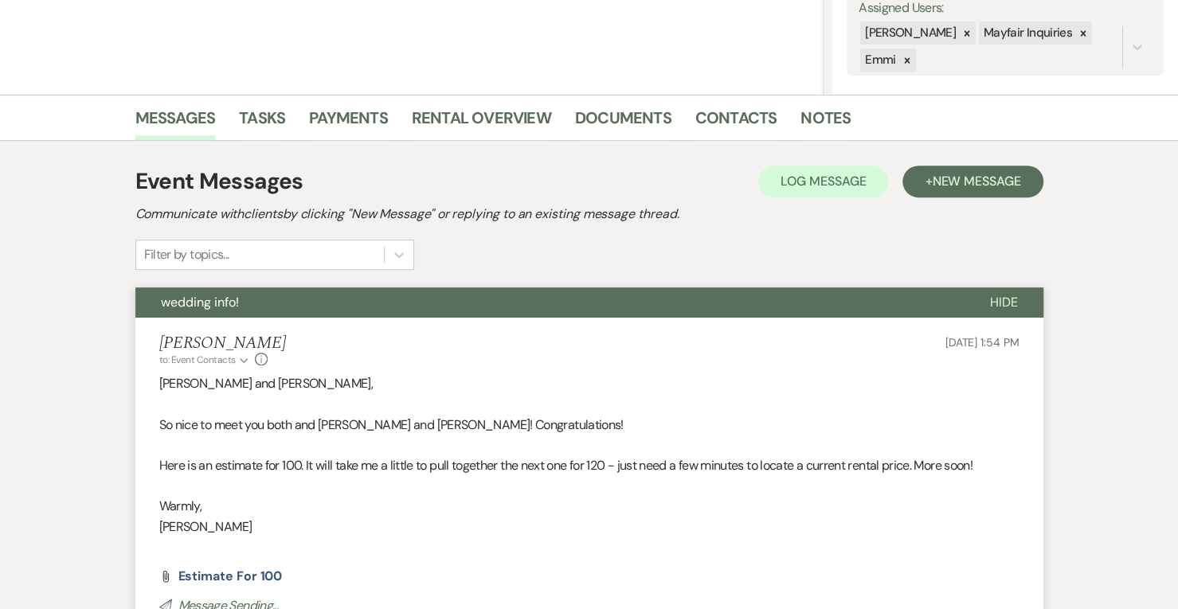
scroll to position [0, 0]
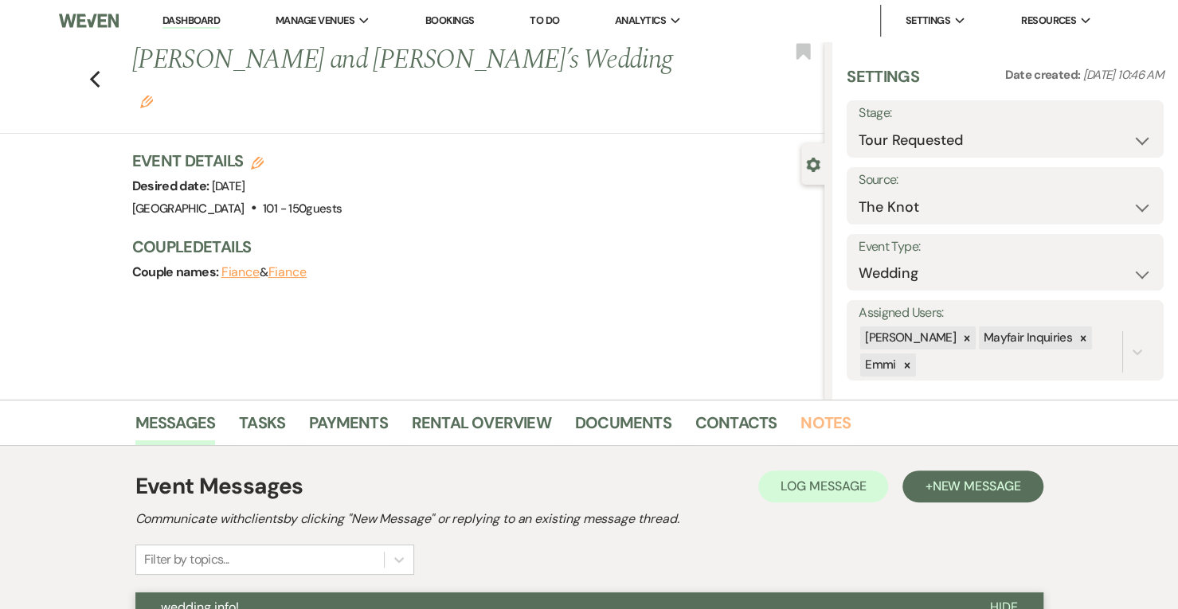
click at [819, 423] on link "Notes" at bounding box center [826, 427] width 50 height 35
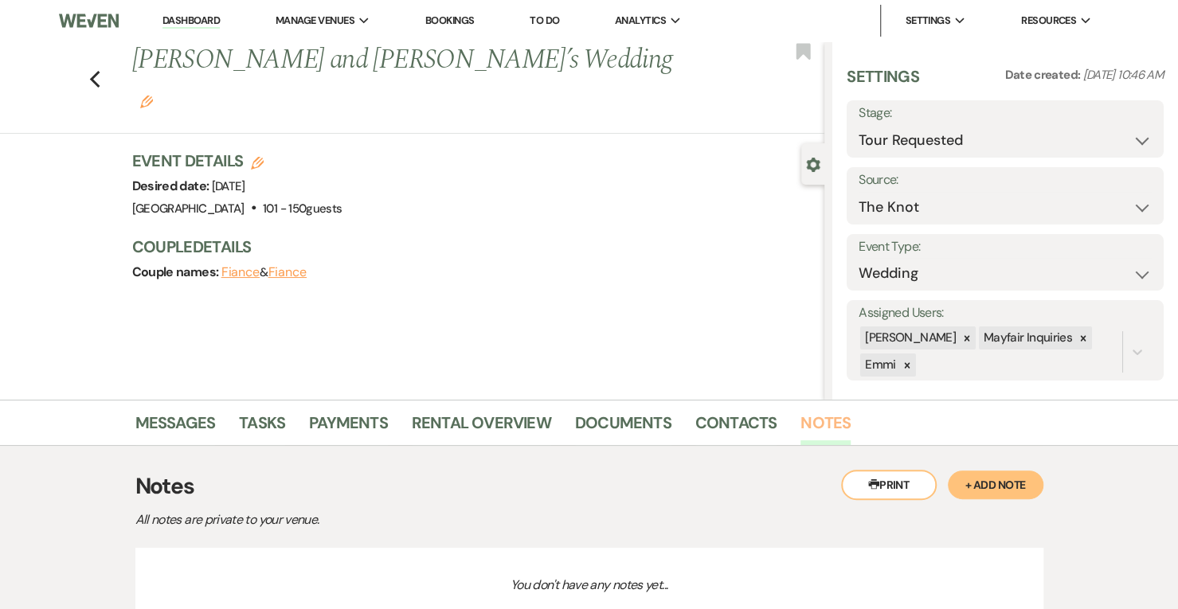
scroll to position [131, 0]
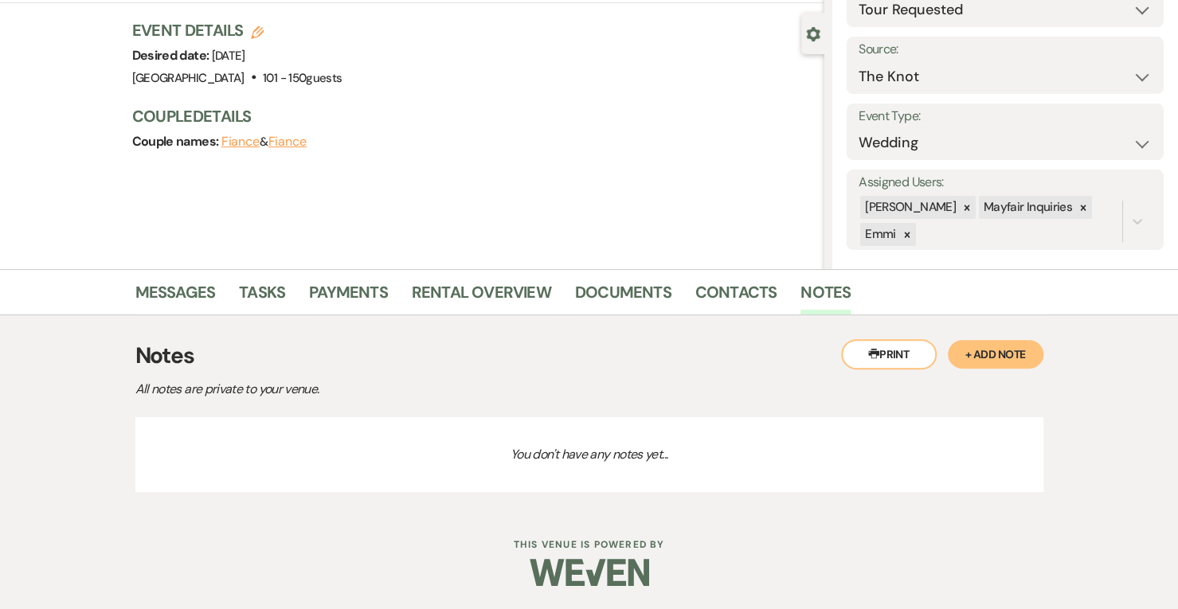
click at [999, 365] on button "+ Add Note" at bounding box center [996, 354] width 96 height 29
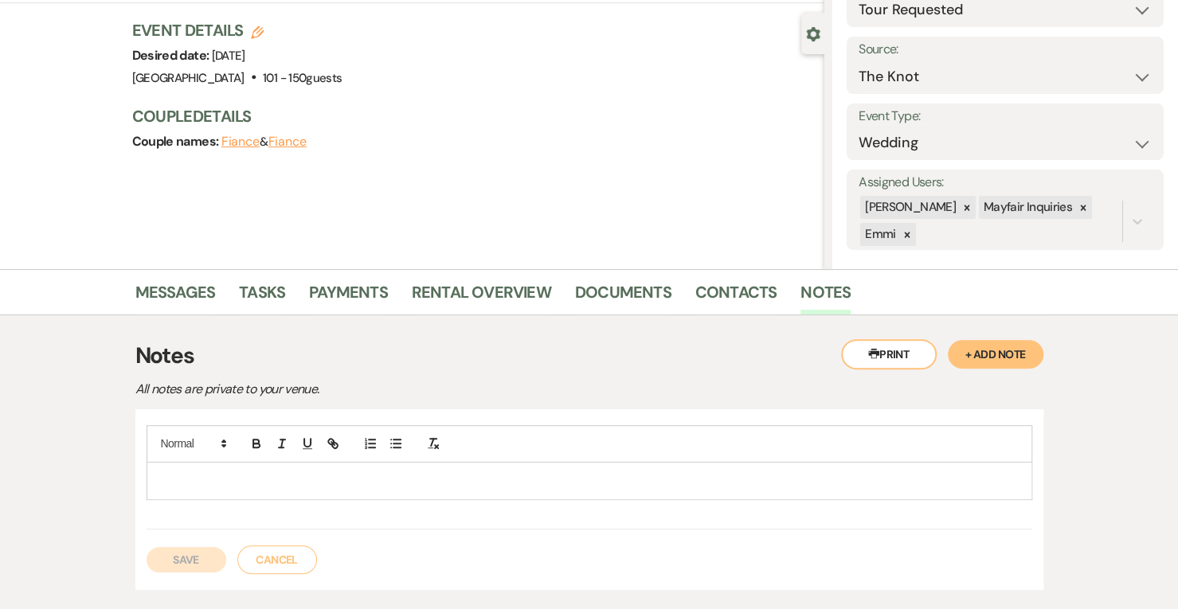
click at [999, 365] on button "+ Add Note" at bounding box center [996, 354] width 96 height 29
click at [718, 476] on p at bounding box center [589, 481] width 860 height 18
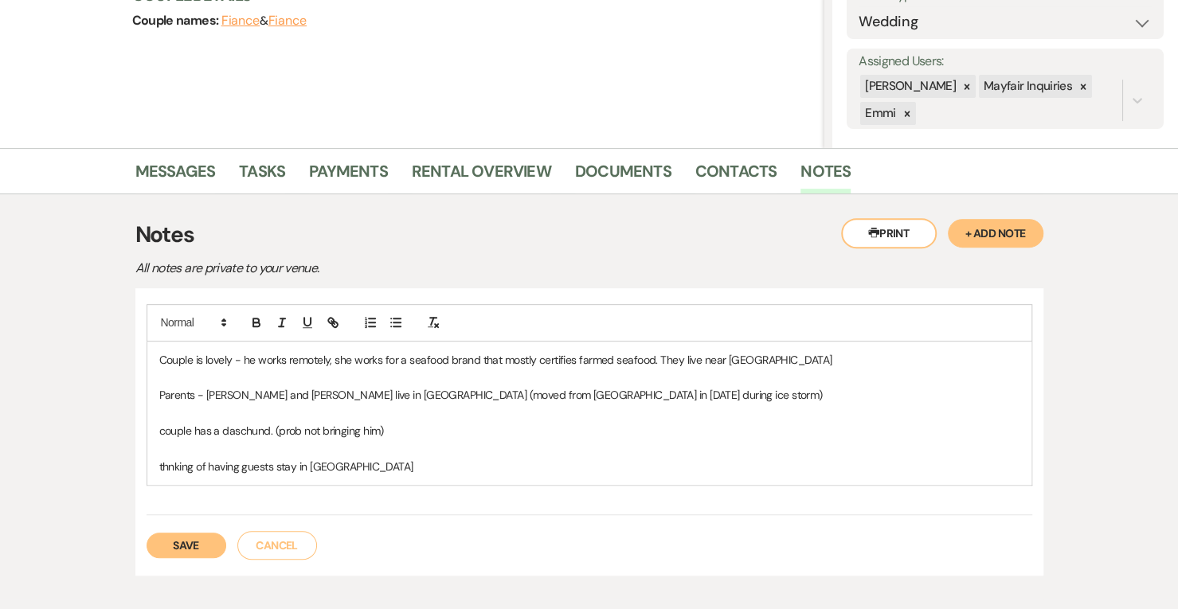
scroll to position [252, 0]
click at [194, 552] on button "Save" at bounding box center [187, 545] width 80 height 25
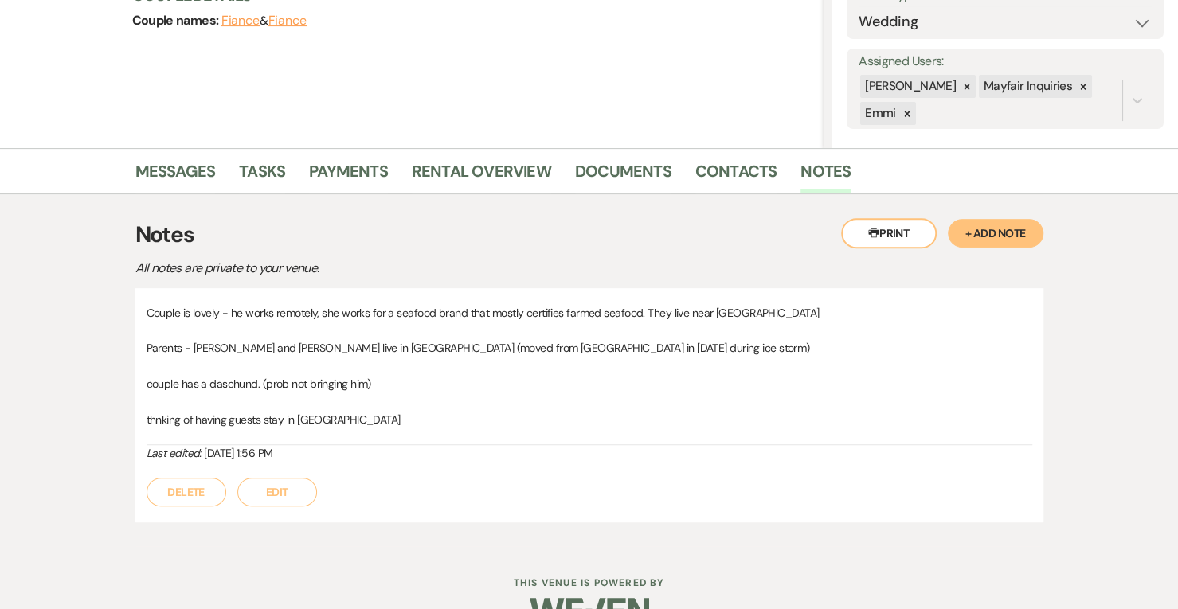
scroll to position [0, 0]
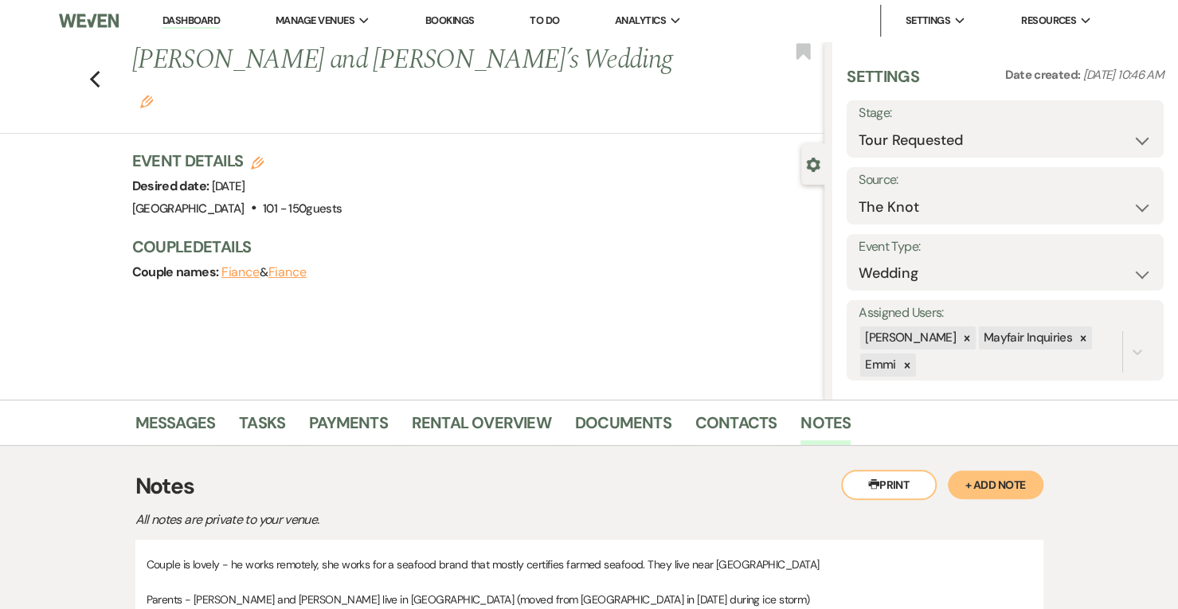
click at [183, 14] on link "Dashboard" at bounding box center [190, 21] width 57 height 15
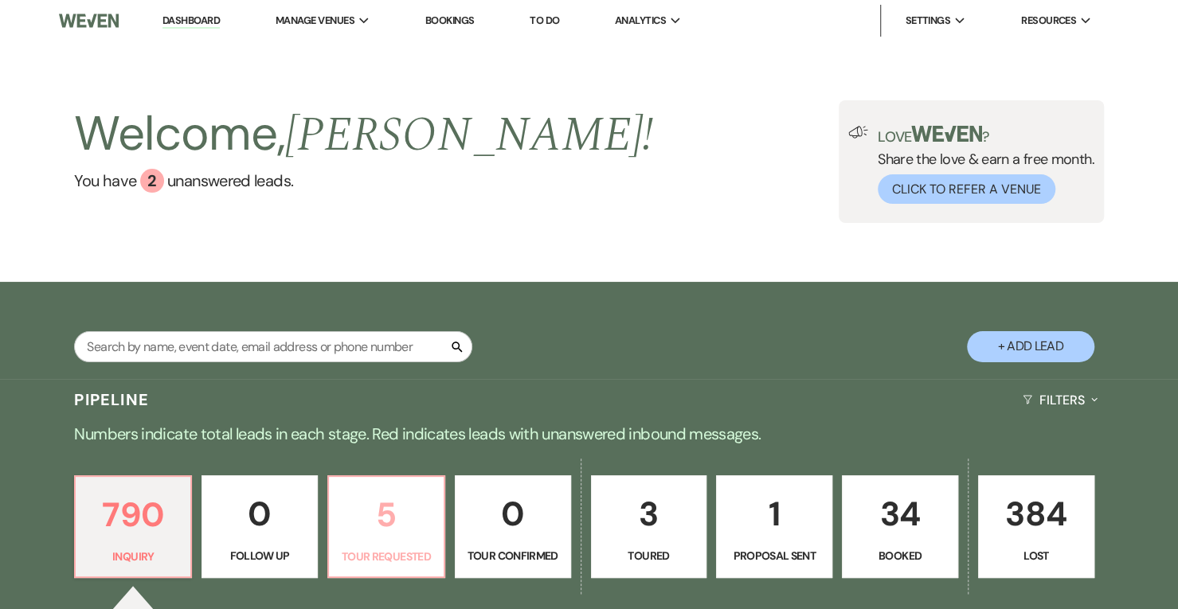
click at [395, 527] on p "5" at bounding box center [387, 514] width 96 height 53
select select "2"
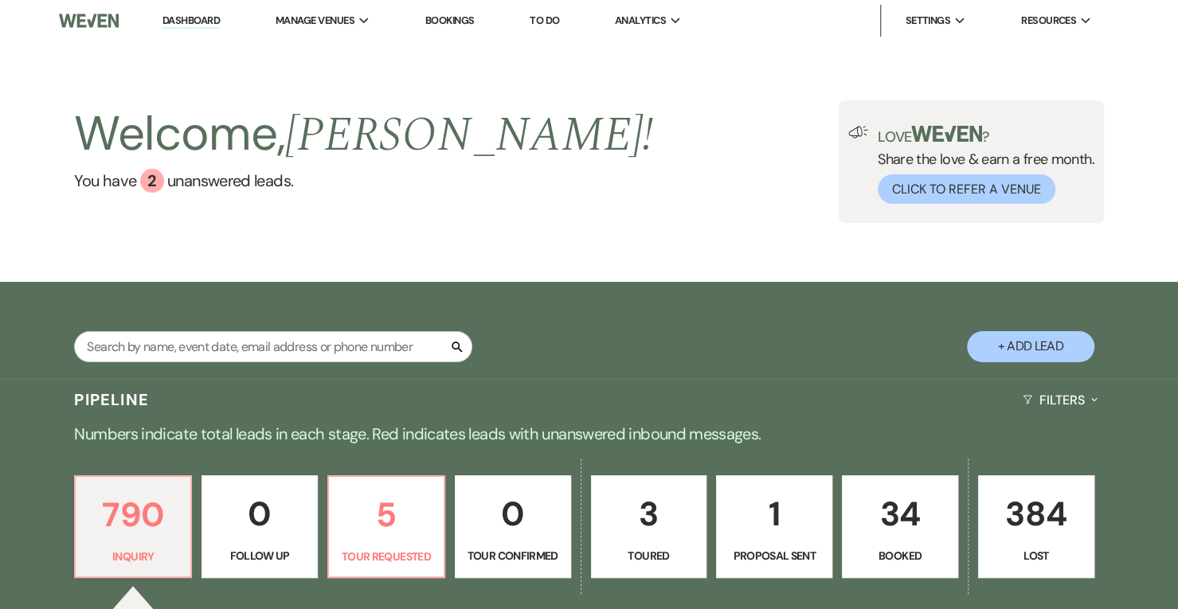
select select "2"
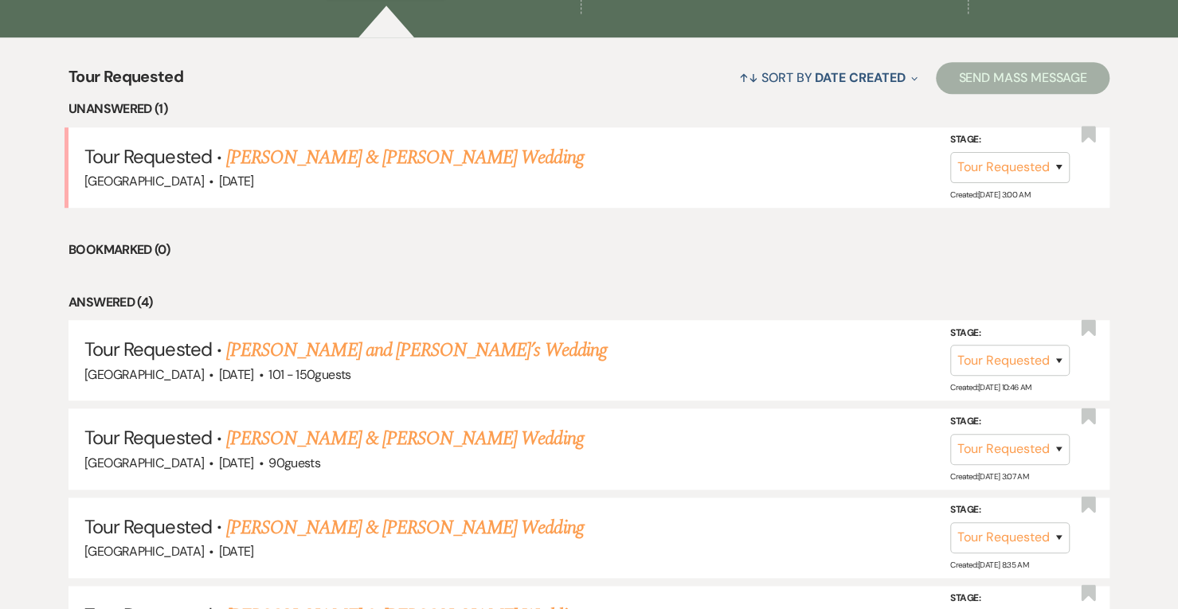
scroll to position [589, 0]
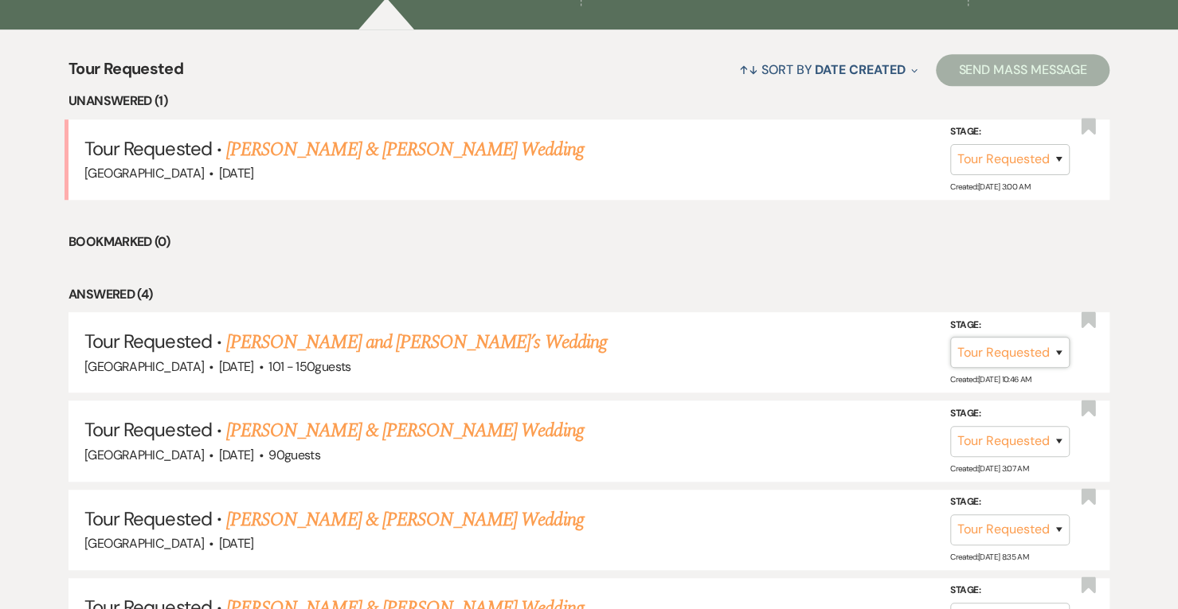
click at [1051, 355] on select "Inquiry Follow Up Tour Requested Tour Confirmed Toured Proposal Sent Booked Lost" at bounding box center [1009, 352] width 119 height 31
select select "5"
click at [950, 337] on select "Inquiry Follow Up Tour Requested Tour Confirmed Toured Proposal Sent Booked Lost" at bounding box center [1009, 352] width 119 height 31
click at [1033, 342] on button "Save" at bounding box center [1038, 352] width 80 height 32
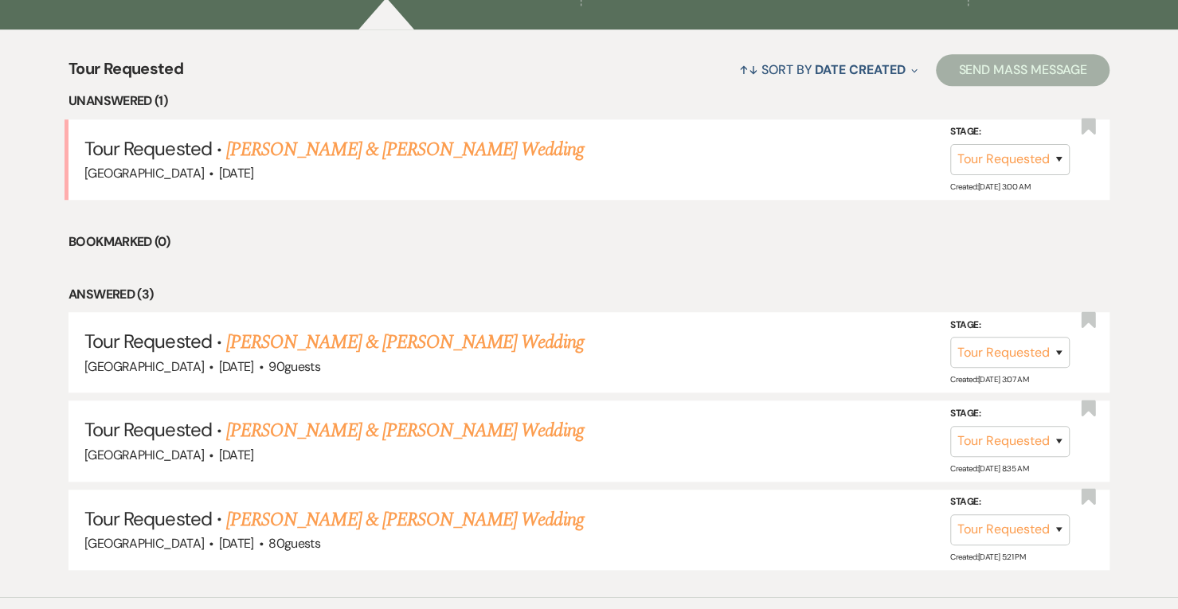
click at [410, 139] on link "[PERSON_NAME] & [PERSON_NAME] Wedding" at bounding box center [404, 149] width 357 height 29
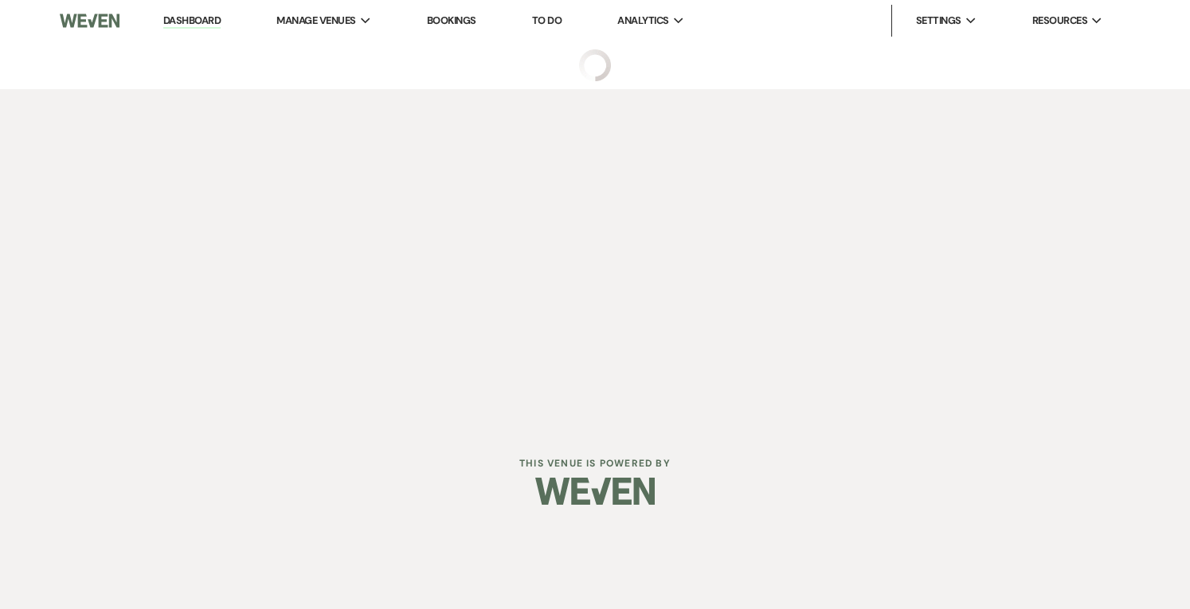
select select "2"
select select "5"
